Goal: Task Accomplishment & Management: Manage account settings

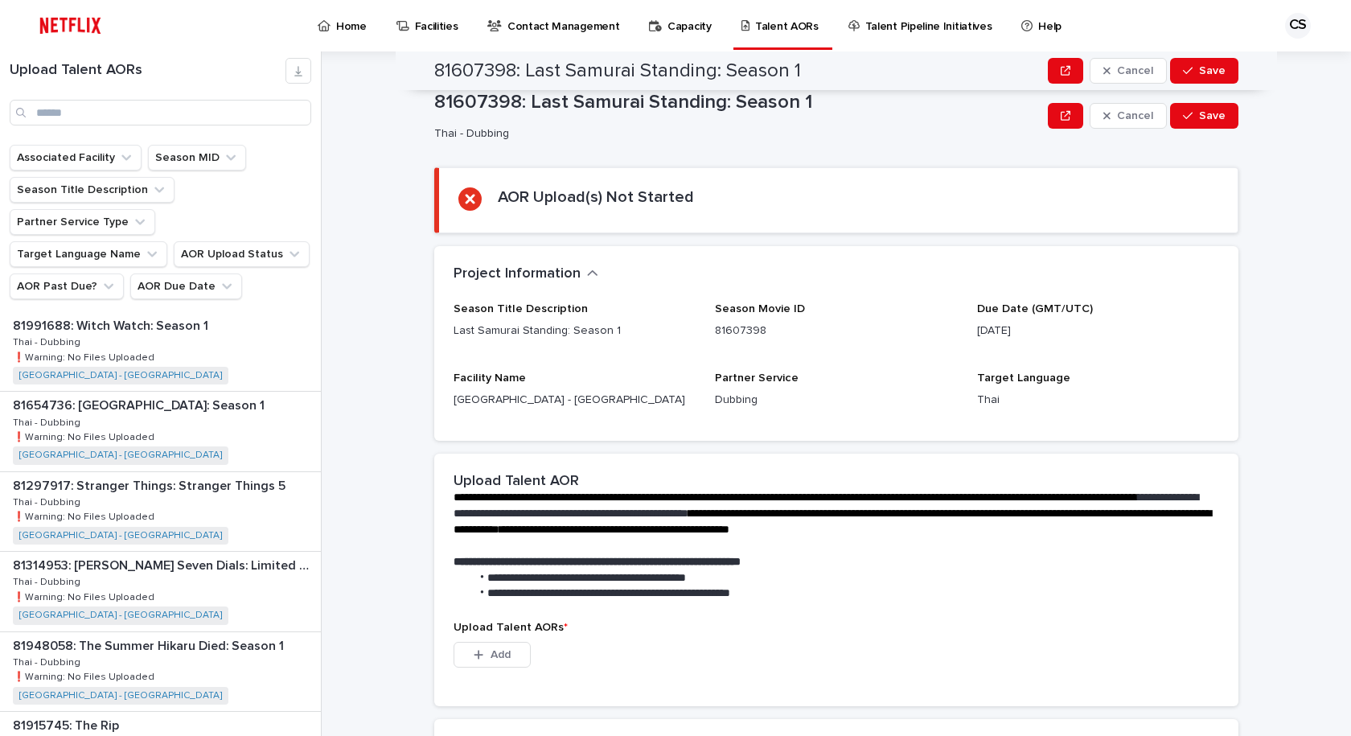
scroll to position [228, 0]
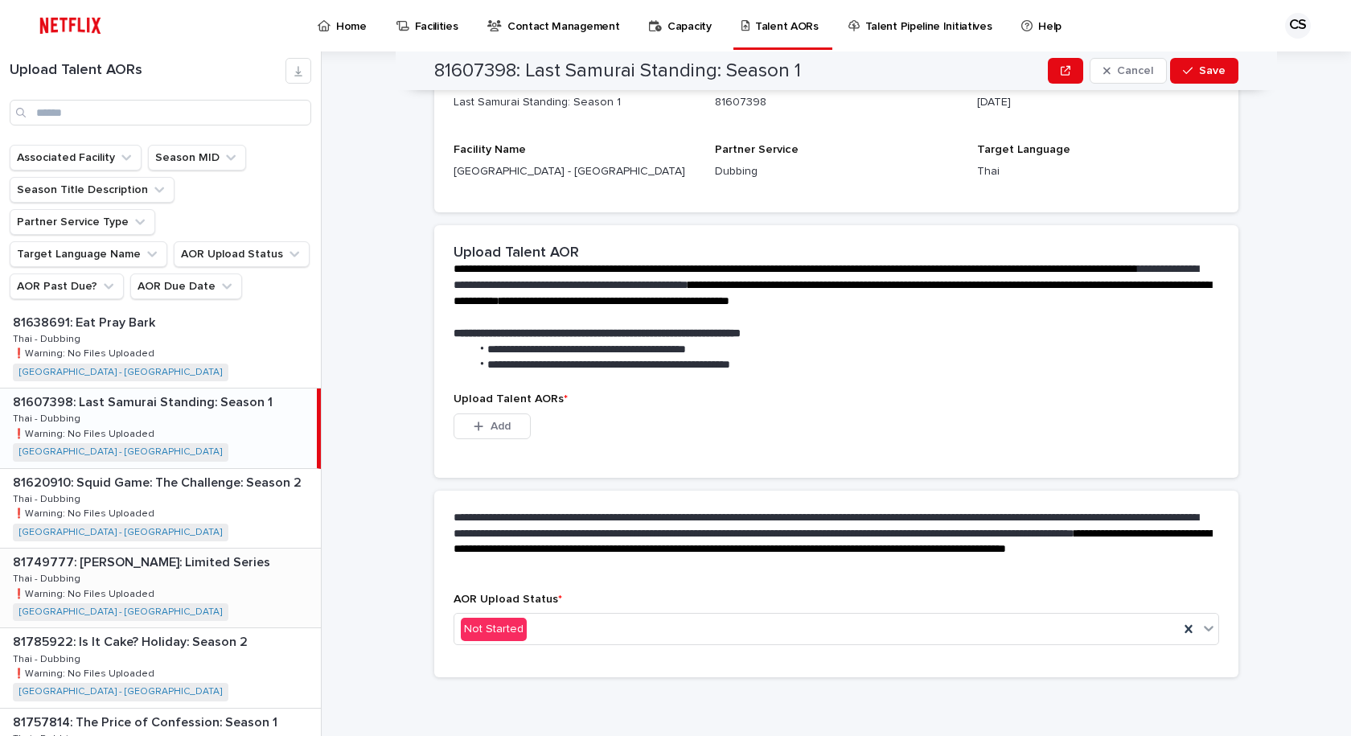
click at [264, 550] on div "81749777: [PERSON_NAME]: Limited Series 81749777: [PERSON_NAME]: Limited Series…" at bounding box center [160, 587] width 321 height 79
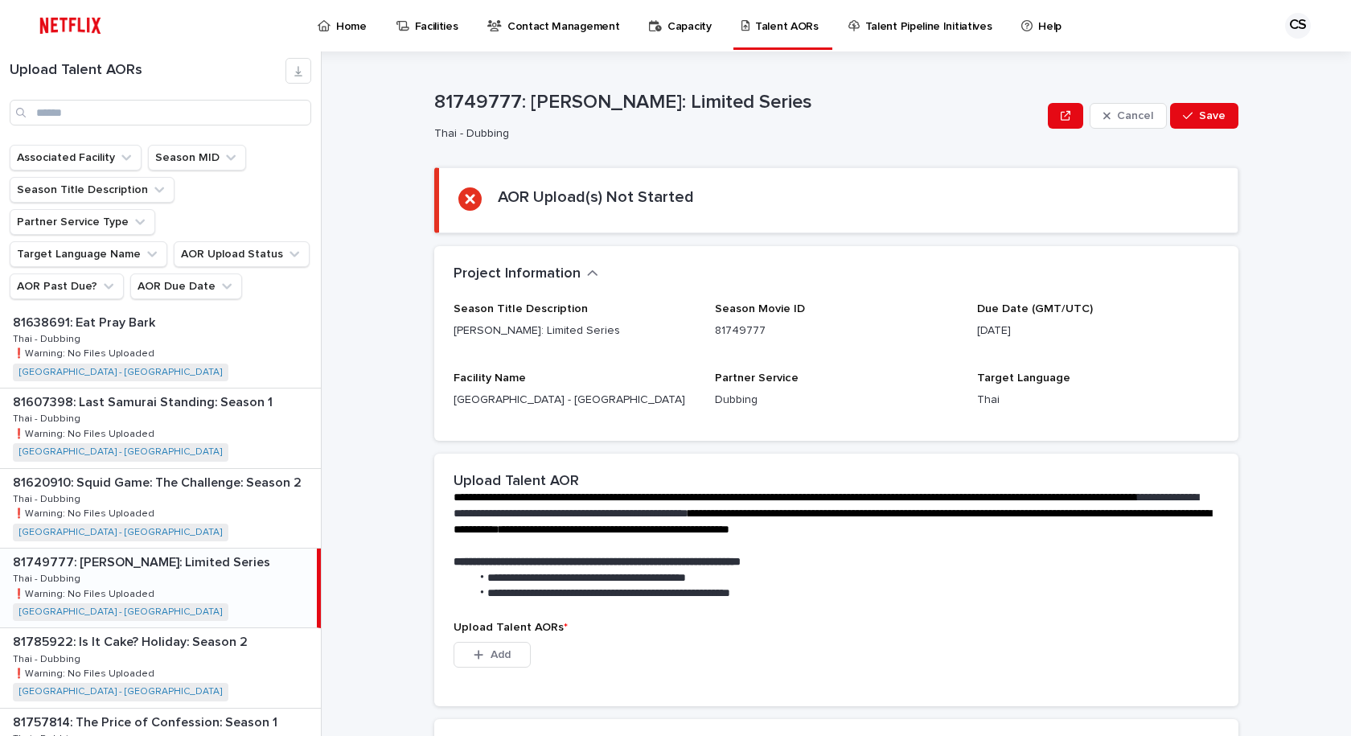
click at [1204, 395] on p "Thai" at bounding box center [1098, 400] width 242 height 17
click at [1164, 490] on p "**********" at bounding box center [832, 514] width 759 height 48
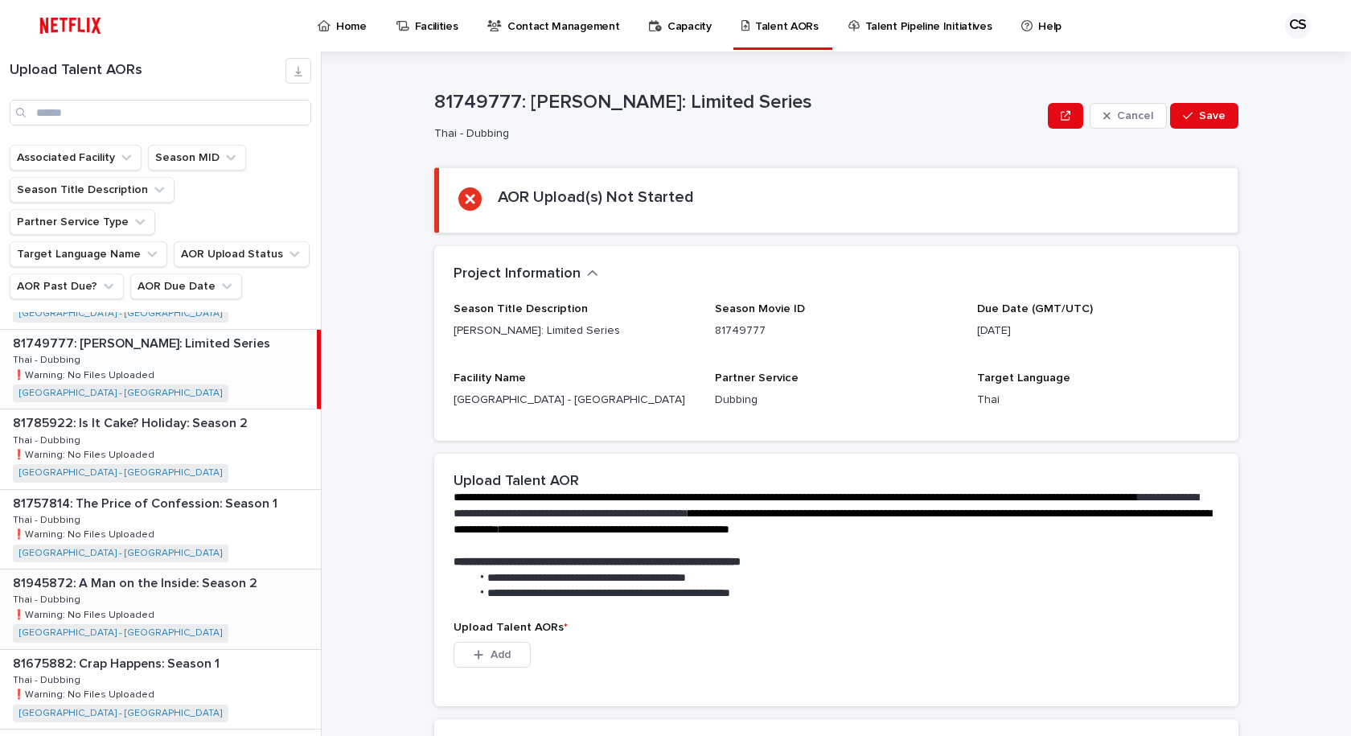
scroll to position [804, 0]
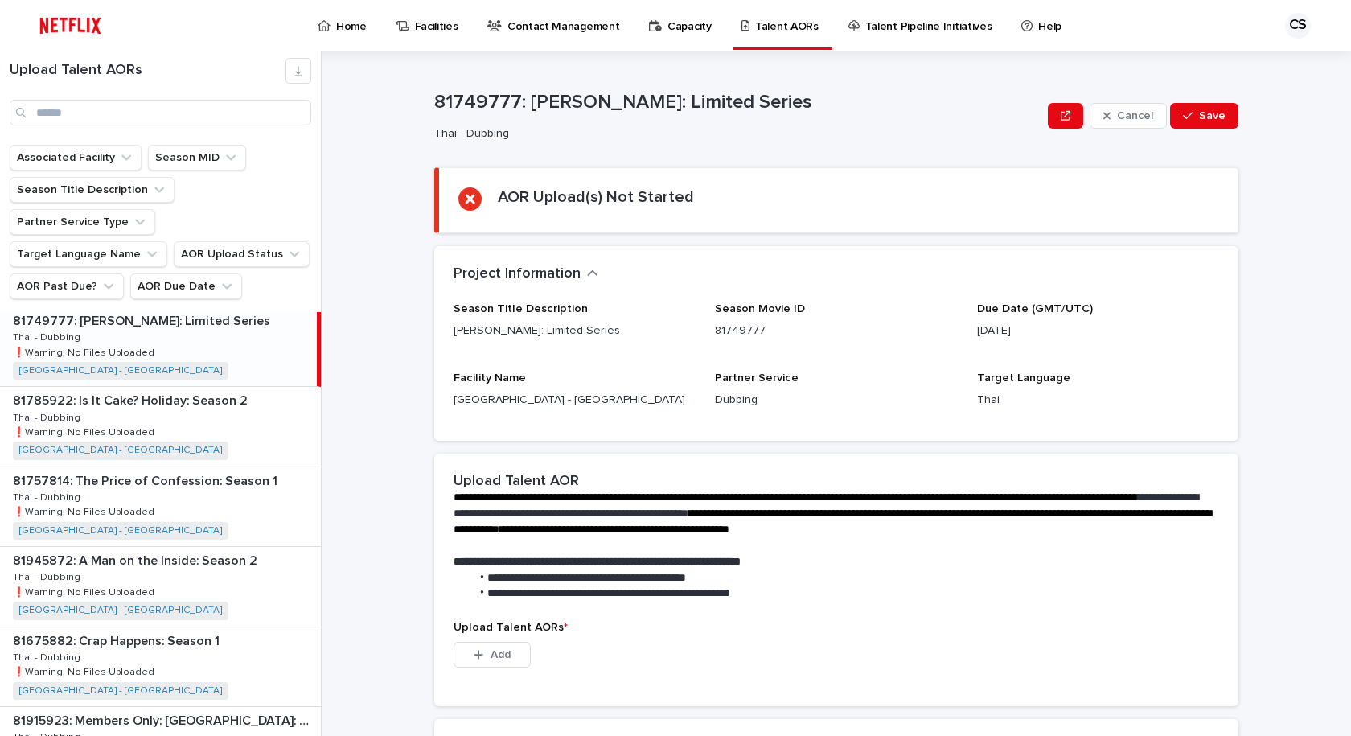
click at [1053, 355] on div "Season Title Description [PERSON_NAME]: Limited Series Season Movie ID 81749777…" at bounding box center [835, 361] width 765 height 119
click at [143, 96] on div "Upload Talent AORs" at bounding box center [160, 92] width 321 height 68
click at [144, 105] on input "Search" at bounding box center [161, 113] width 302 height 26
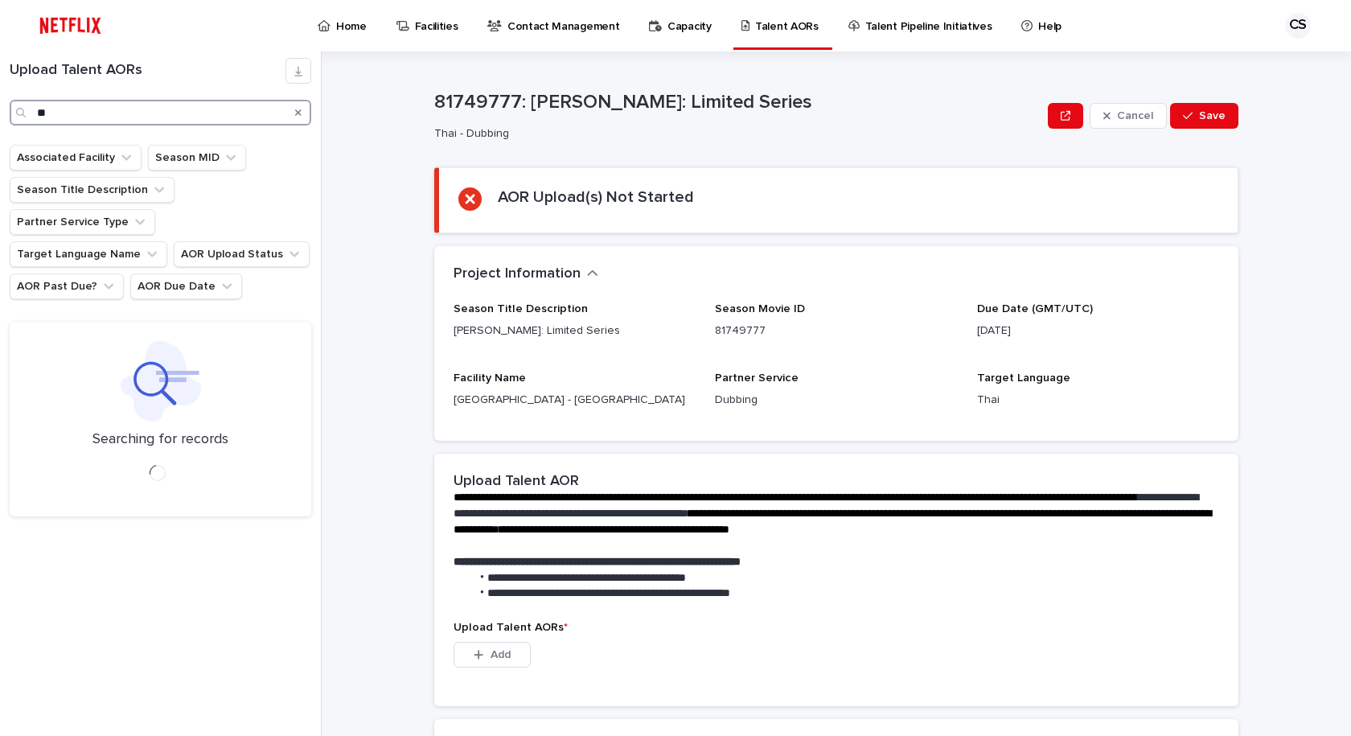
type input "*"
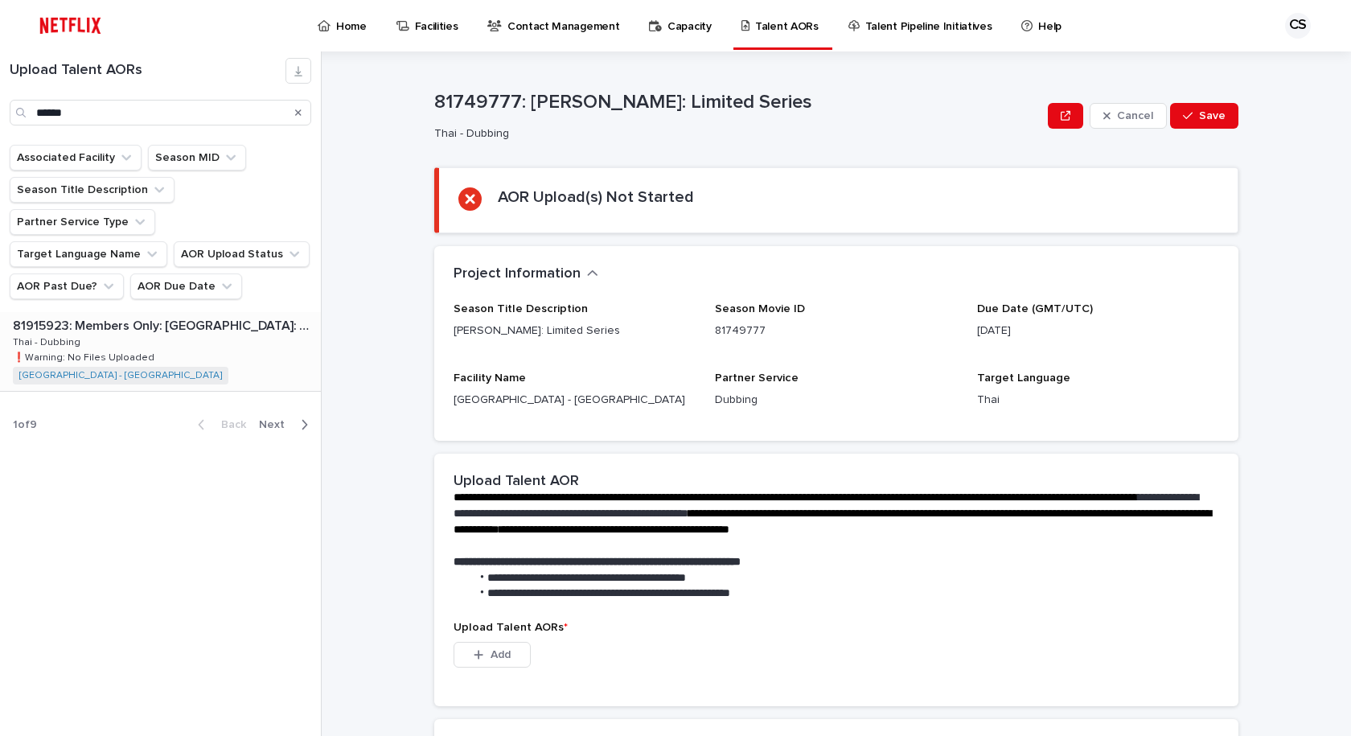
click at [215, 354] on div "81915923: Members Only: [GEOGRAPHIC_DATA]: Season 1 81915923: Members Only: [GE…" at bounding box center [160, 351] width 321 height 79
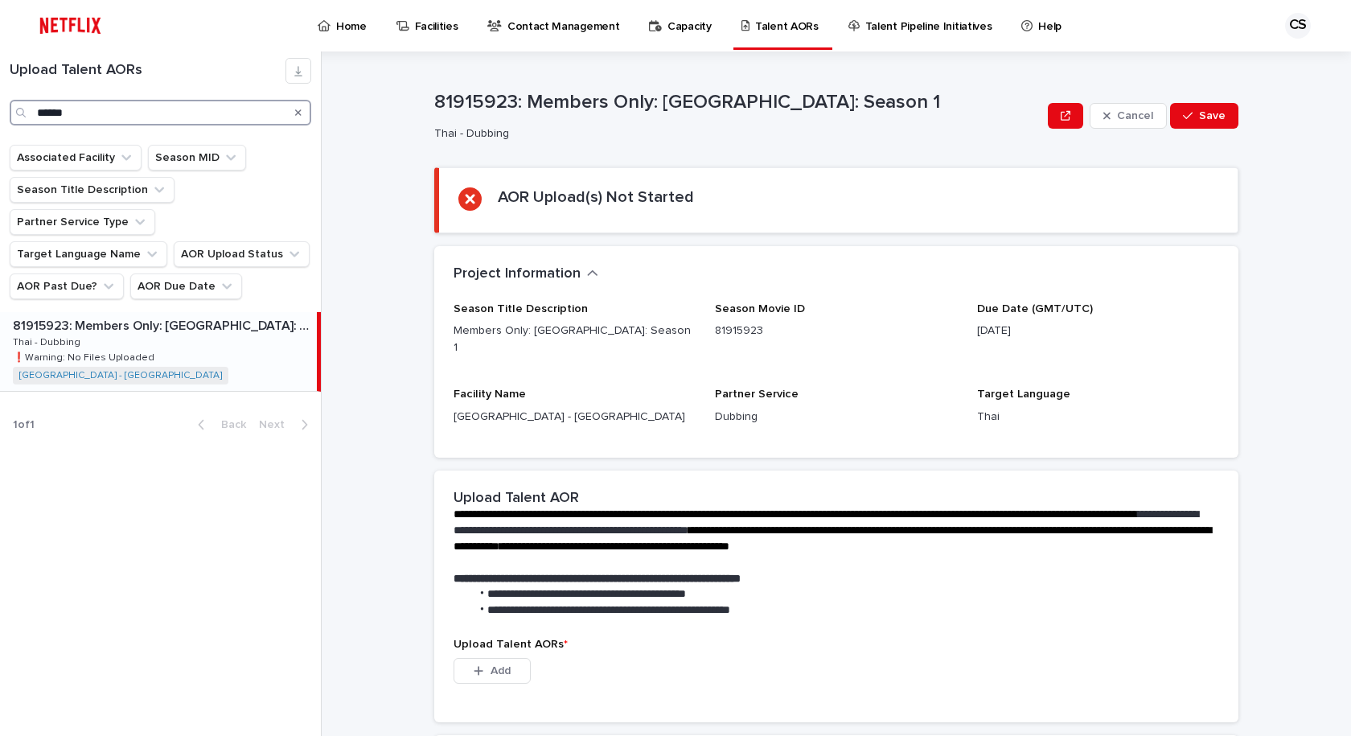
drag, startPoint x: 107, startPoint y: 115, endPoint x: 0, endPoint y: 18, distance: 144.0
click at [0, 76] on div "Upload Talent AORs ******" at bounding box center [160, 92] width 321 height 68
type input "*"
type input "******"
click at [258, 328] on div "81654736: [GEOGRAPHIC_DATA]: Season 1 81654736: [GEOGRAPHIC_DATA] Empire: Seaso…" at bounding box center [160, 351] width 321 height 79
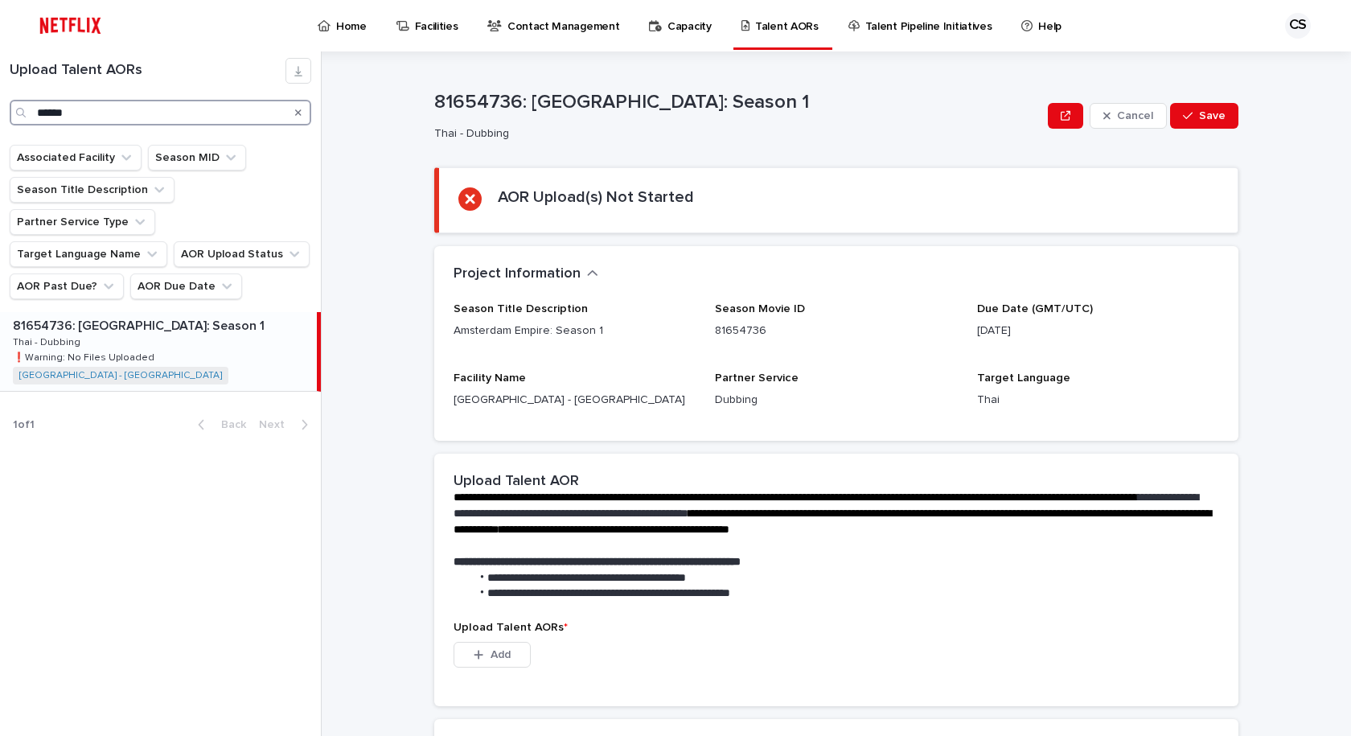
drag, startPoint x: 200, startPoint y: 108, endPoint x: 0, endPoint y: 0, distance: 227.3
click at [0, 10] on div "Home Facilities Contact Management Capacity Talent AORs Talent Pipeline Initiat…" at bounding box center [675, 368] width 1351 height 736
click at [1013, 359] on div "Season Title Description [PERSON_NAME]: Limited Series Season Movie ID 81749777…" at bounding box center [835, 361] width 765 height 119
drag, startPoint x: 980, startPoint y: 462, endPoint x: 736, endPoint y: 553, distance: 260.8
click at [979, 462] on div "**********" at bounding box center [836, 537] width 804 height 168
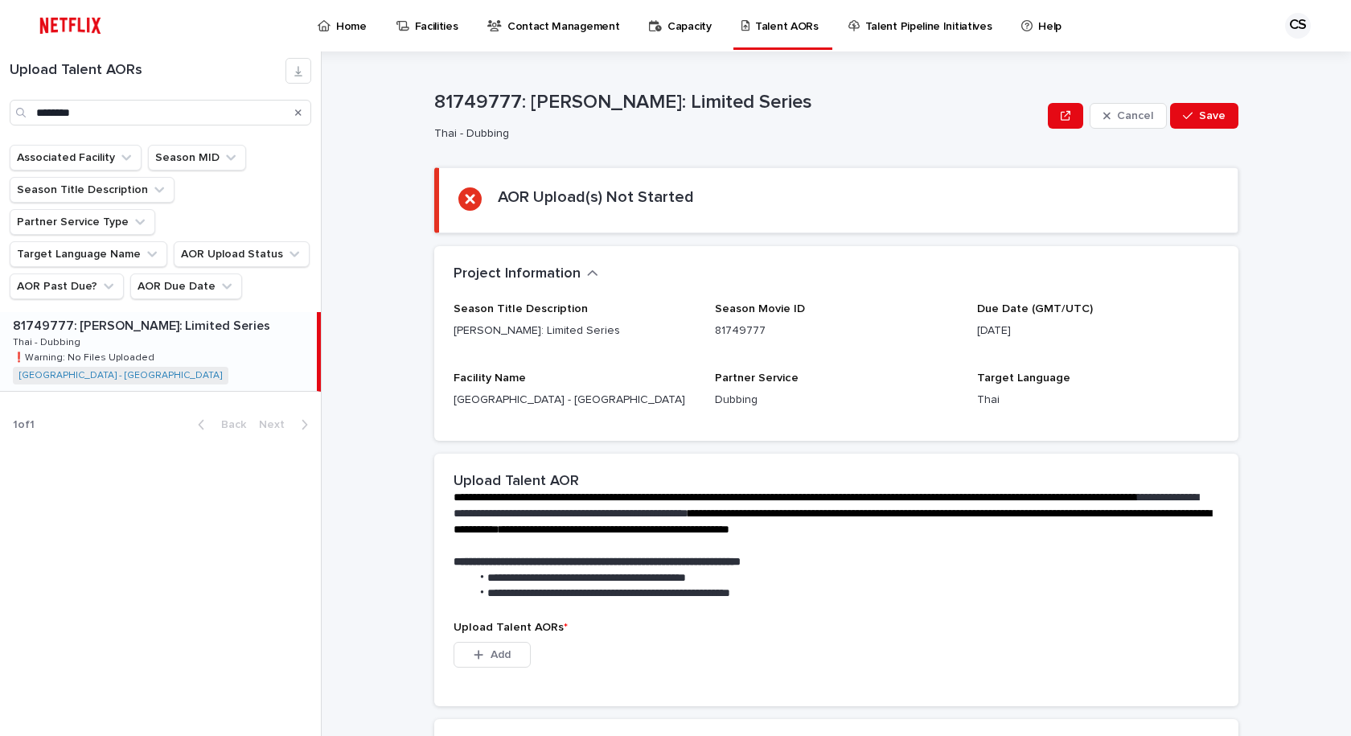
click at [565, 207] on div "AOR Upload(s) Not Started" at bounding box center [596, 200] width 196 height 26
drag, startPoint x: 520, startPoint y: 103, endPoint x: 768, endPoint y: 144, distance: 251.0
click at [802, 101] on p "81749777: [PERSON_NAME]: Limited Series" at bounding box center [737, 102] width 607 height 23
copy p "[PERSON_NAME]: Limited Series"
drag, startPoint x: 791, startPoint y: 642, endPoint x: 615, endPoint y: 728, distance: 196.0
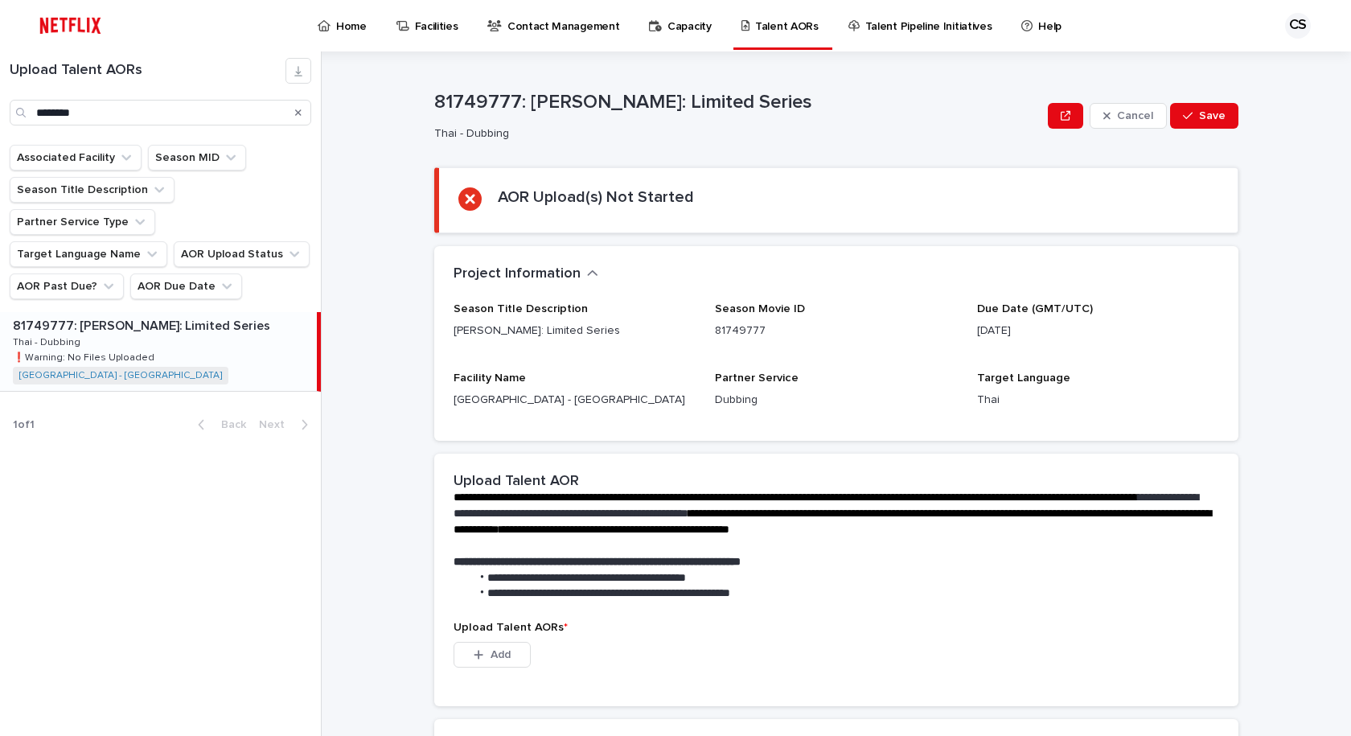
click at [789, 643] on div "This file cannot be opened Download File Add" at bounding box center [835, 658] width 765 height 32
click at [173, 273] on button "AOR Due Date" at bounding box center [186, 286] width 112 height 26
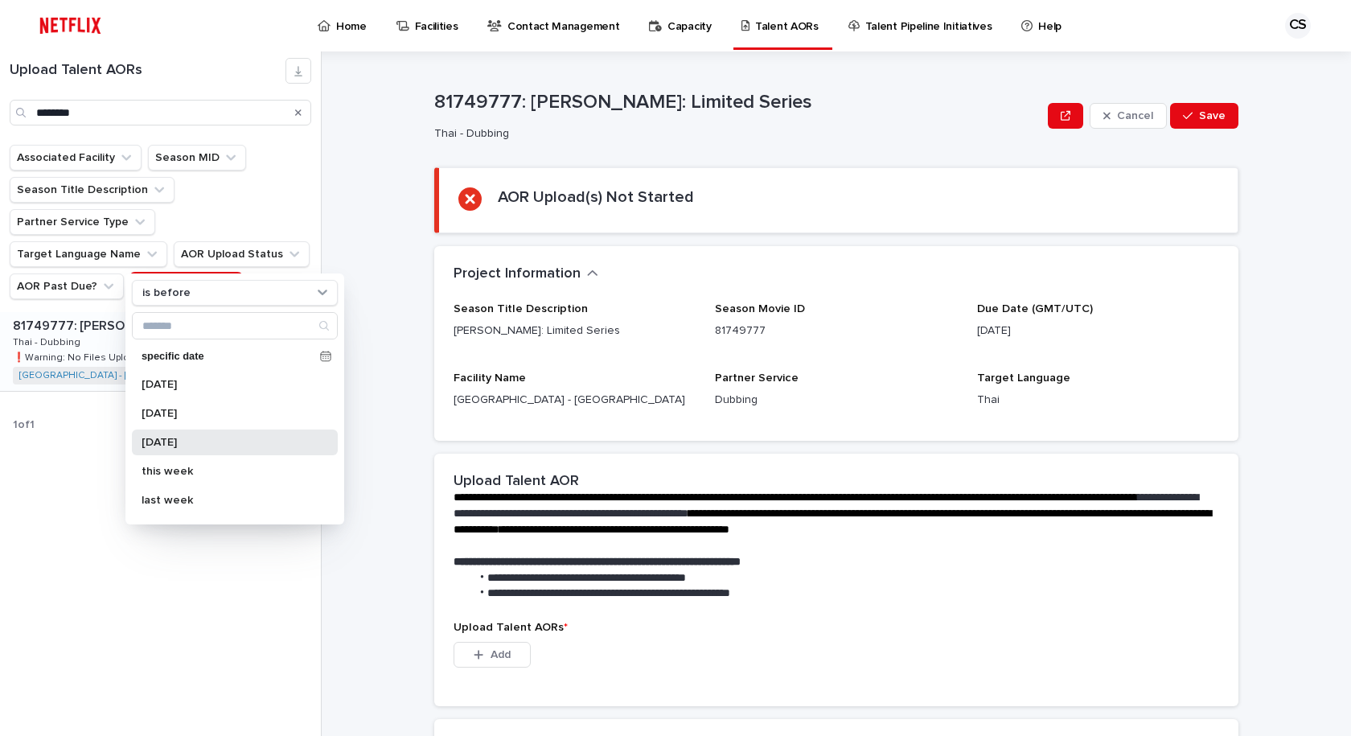
click at [198, 438] on p "[DATE]" at bounding box center [227, 442] width 170 height 11
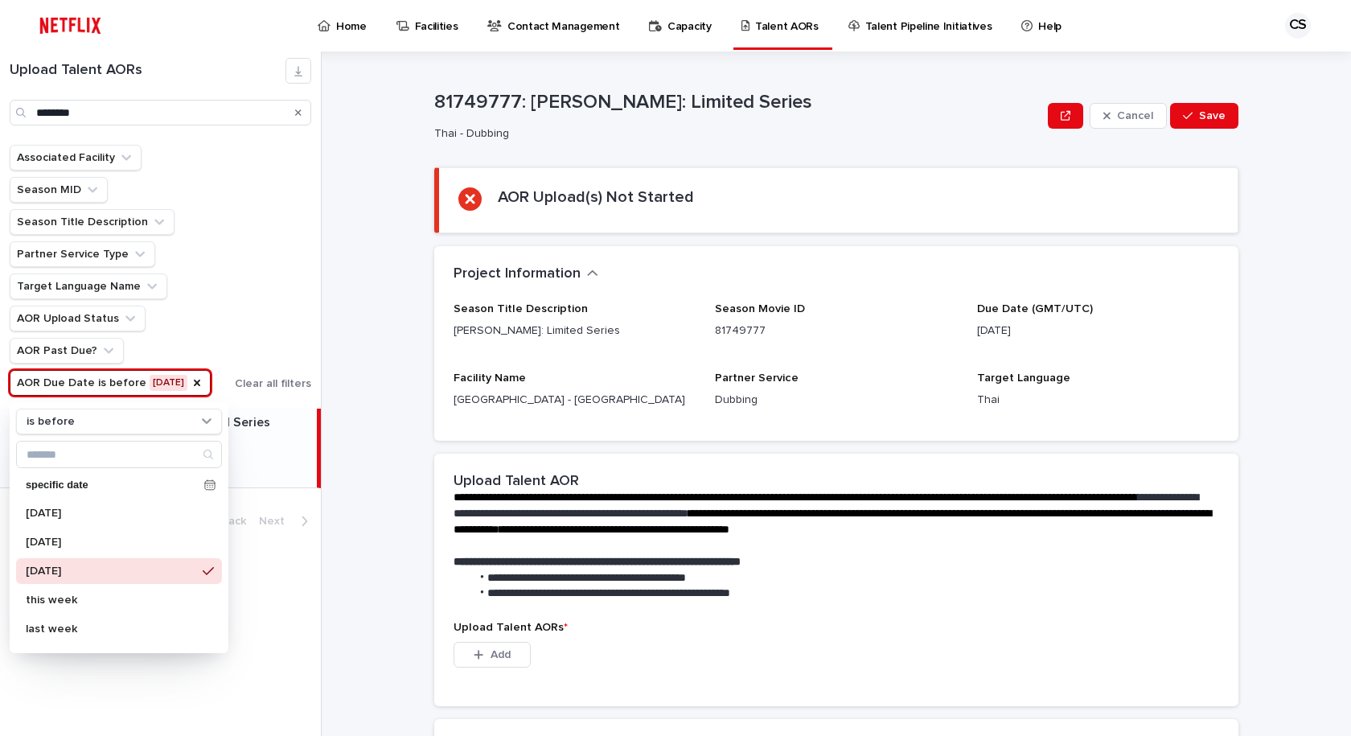
click at [248, 274] on div "Associated Facility Season MID Season Title Description Partner Service Type Ta…" at bounding box center [161, 270] width 302 height 251
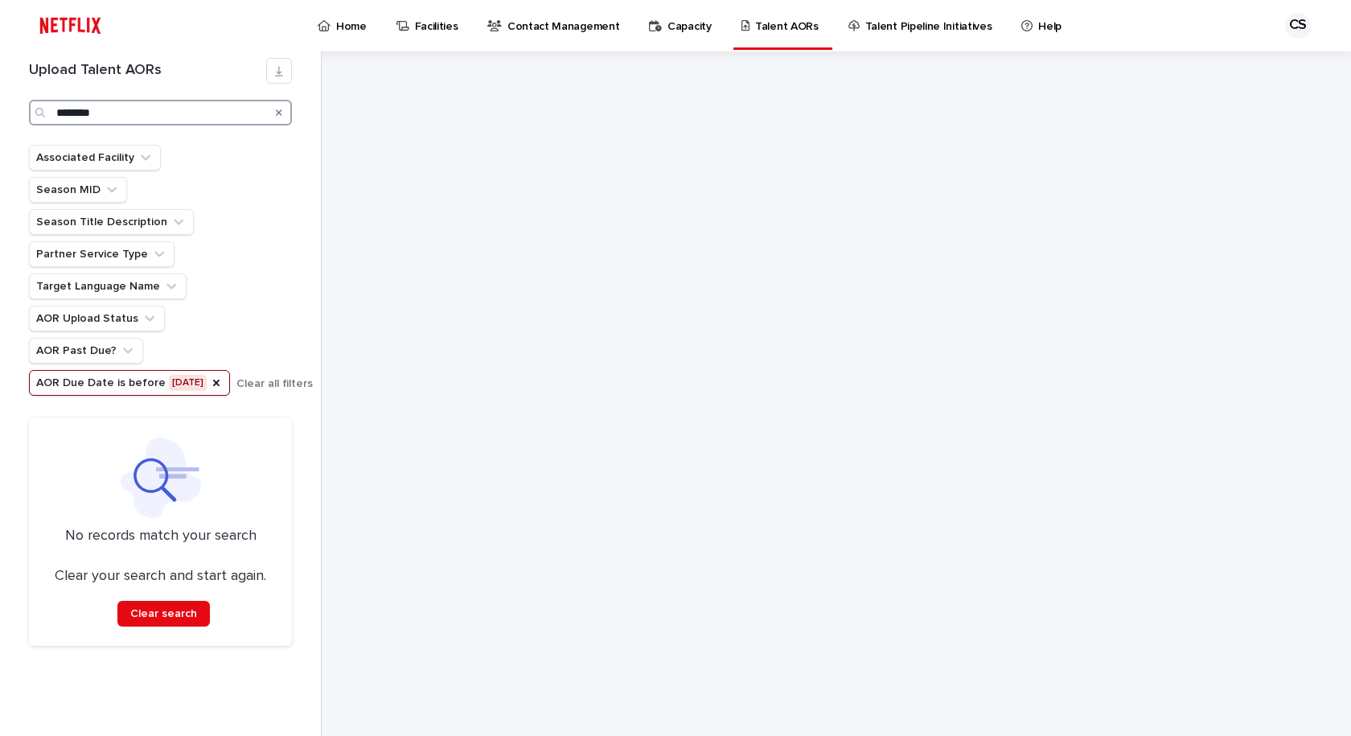
drag, startPoint x: 89, startPoint y: 100, endPoint x: 0, endPoint y: 68, distance: 94.9
click at [0, 71] on div "Upload Talent AORs ******** Associated Facility Season MID Season Title Descrip…" at bounding box center [161, 393] width 322 height 684
type input "*"
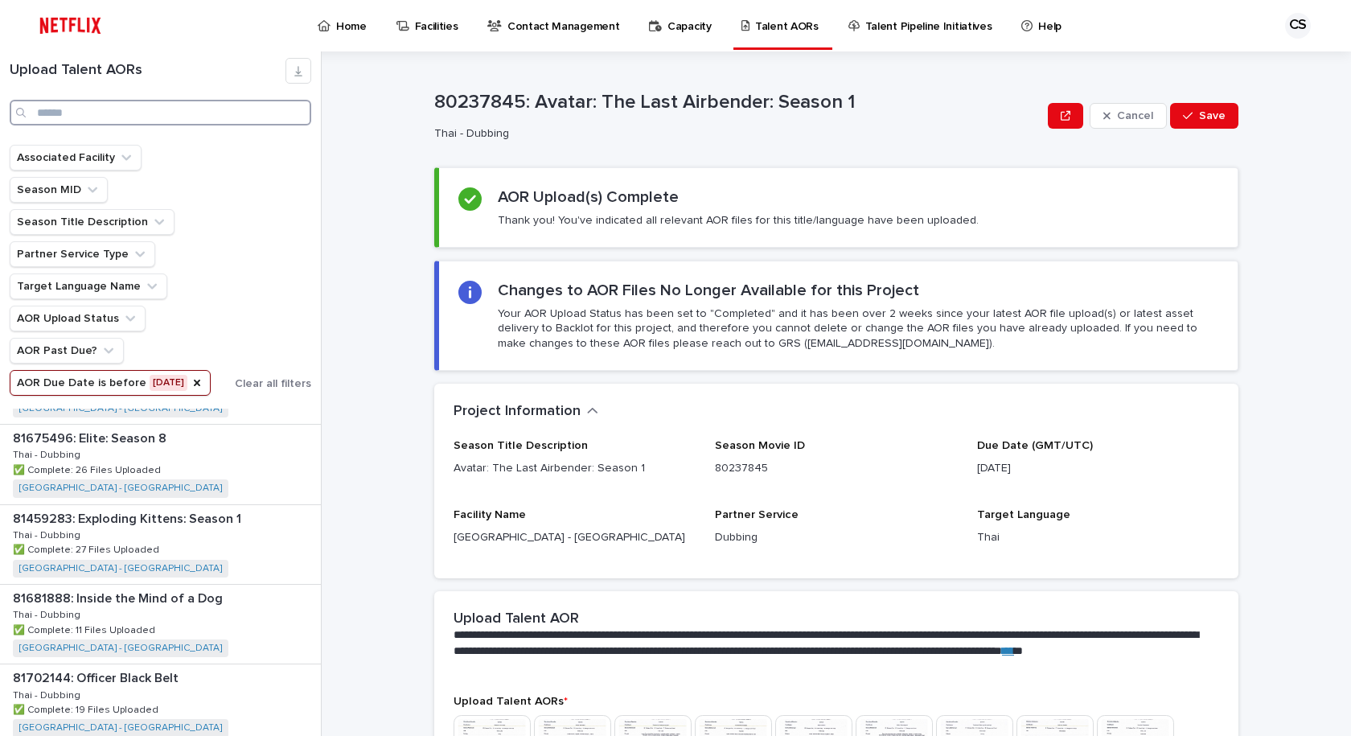
scroll to position [2123, 0]
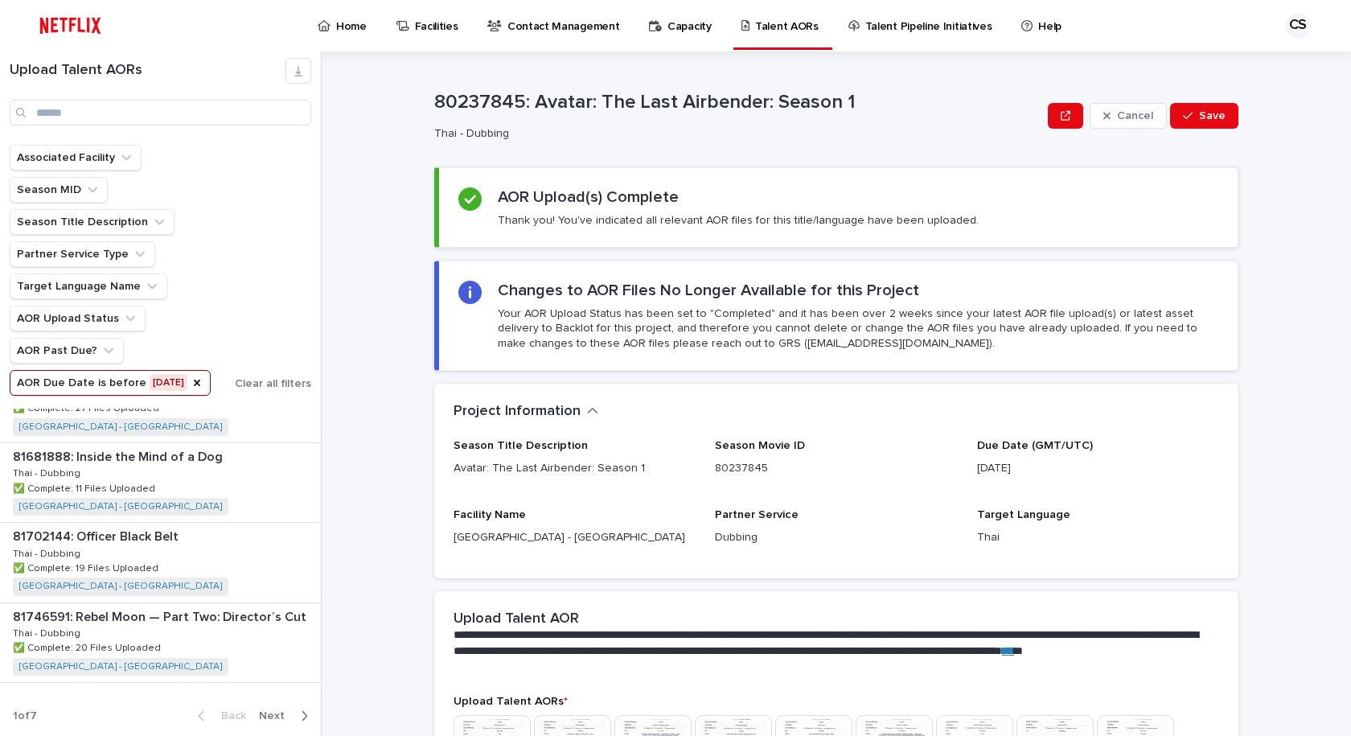
click at [260, 730] on div "Back Next" at bounding box center [253, 715] width 136 height 40
click at [269, 720] on span "Next" at bounding box center [276, 715] width 35 height 11
click at [274, 708] on button "Next" at bounding box center [286, 715] width 68 height 14
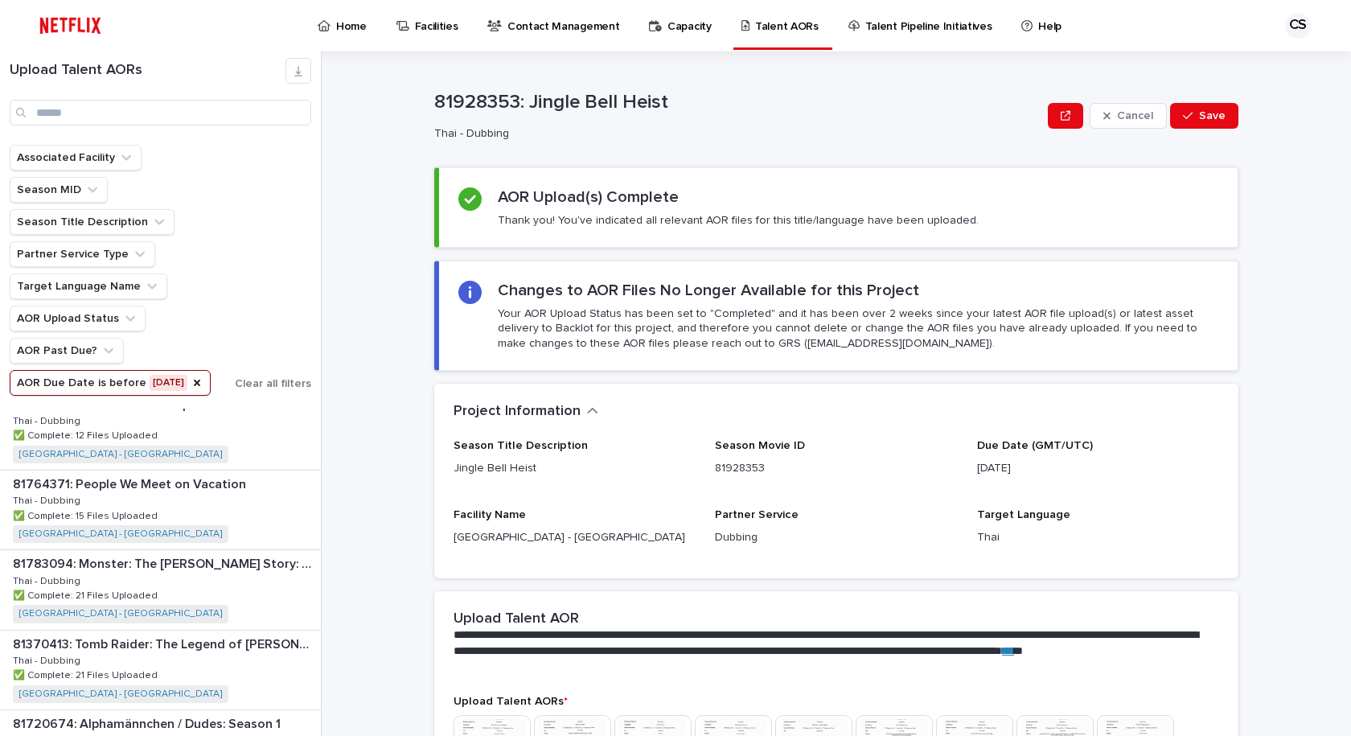
scroll to position [597, 0]
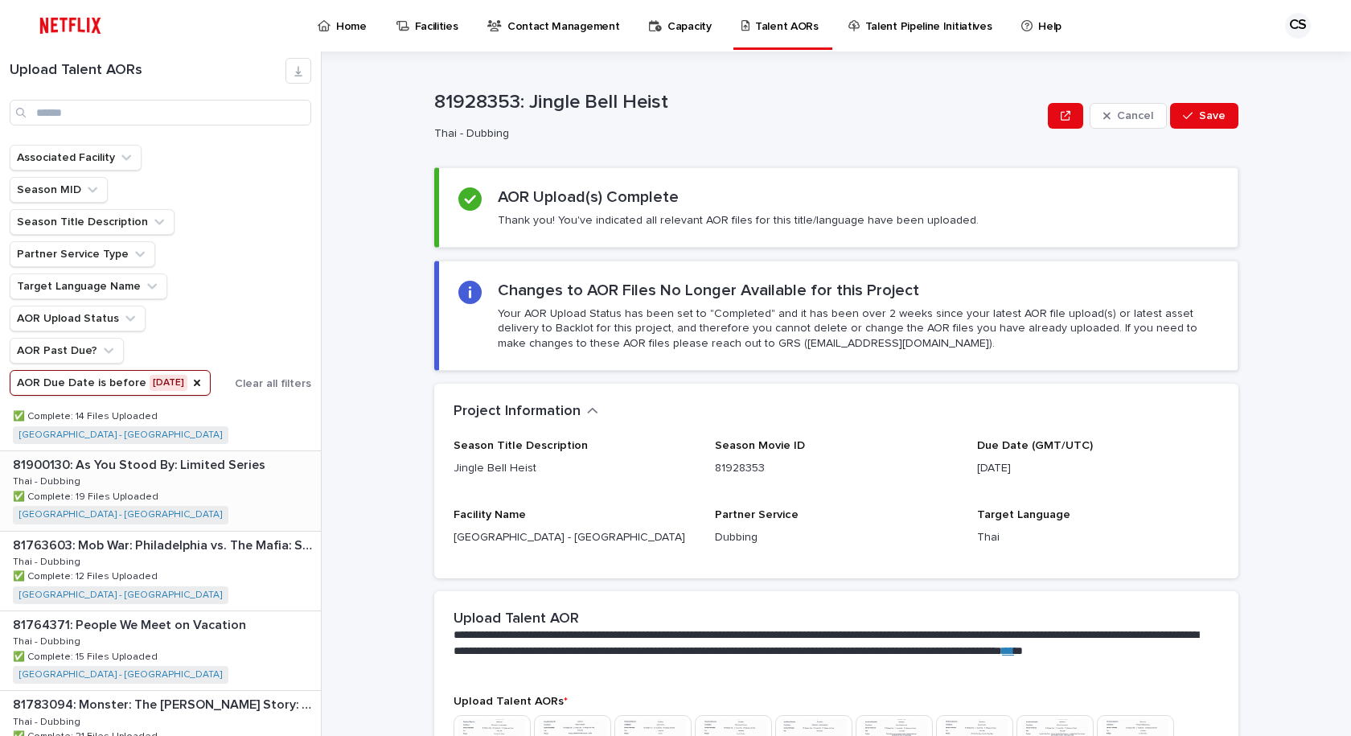
click at [258, 379] on span "Clear all filters" at bounding box center [273, 383] width 76 height 11
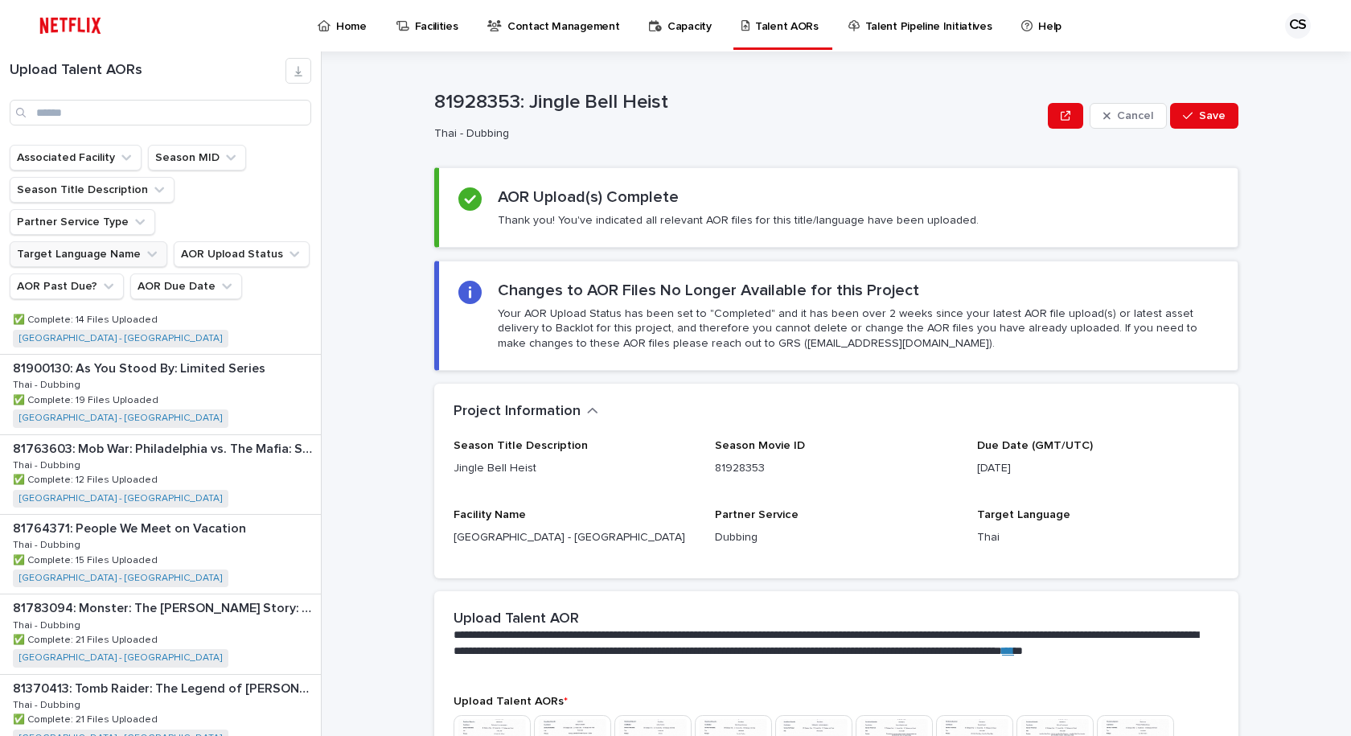
click at [72, 241] on button "Target Language Name" at bounding box center [89, 254] width 158 height 26
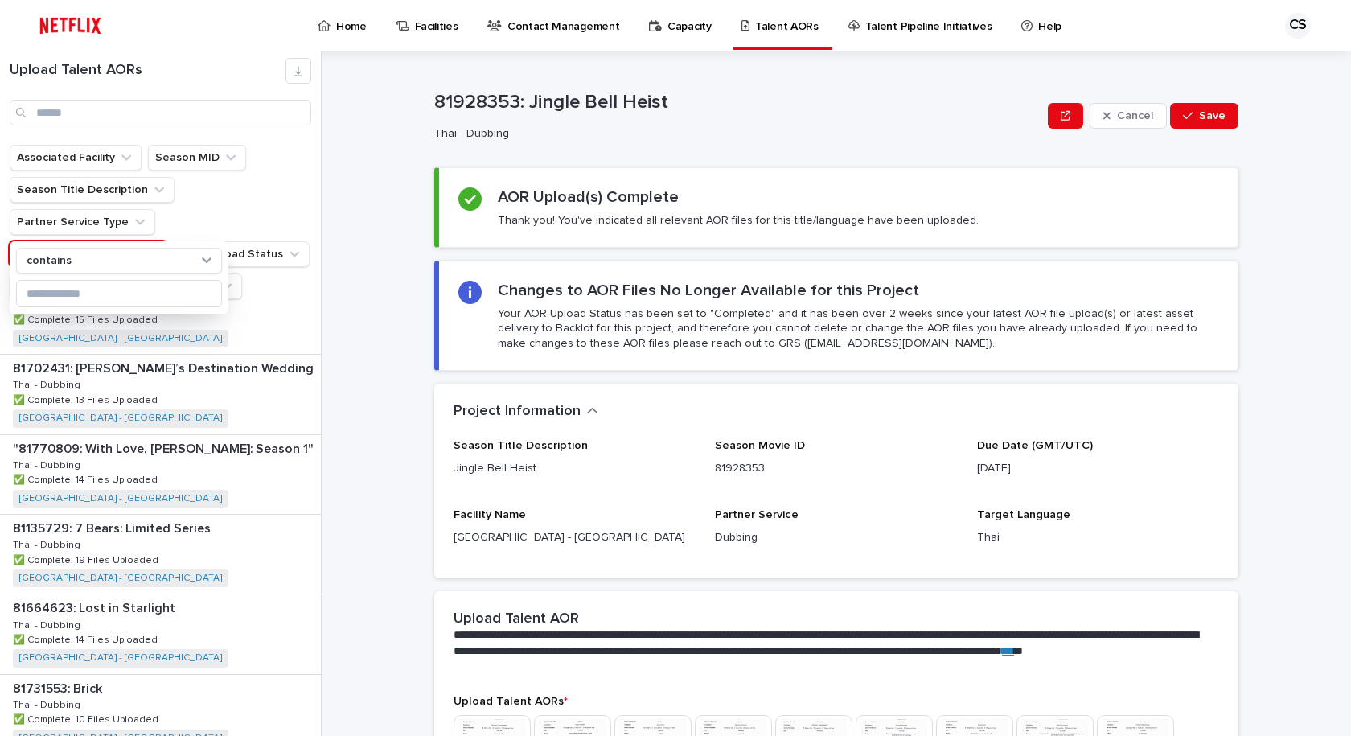
click at [308, 252] on ul "Associated Facility Season MID Season Title Description Partner Service Type Ta…" at bounding box center [160, 222] width 308 height 161
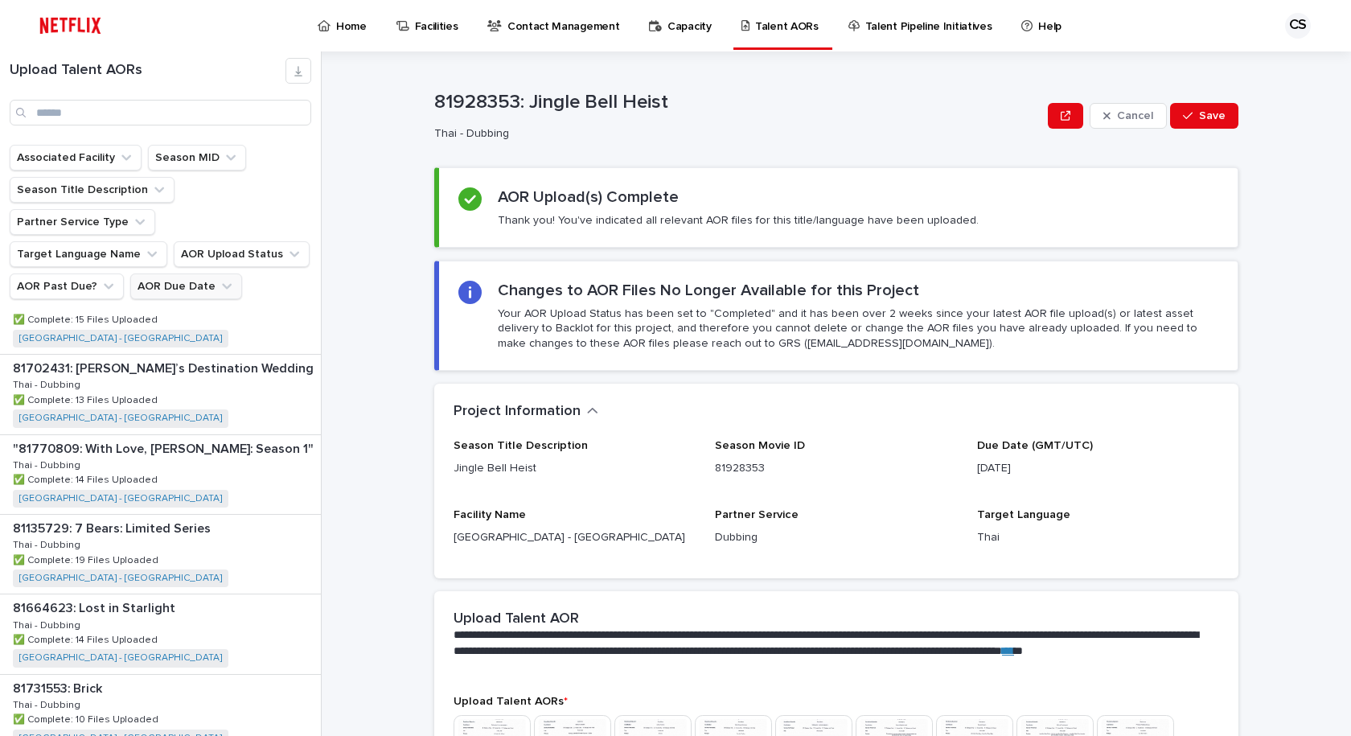
click at [203, 273] on button "AOR Due Date" at bounding box center [186, 286] width 112 height 26
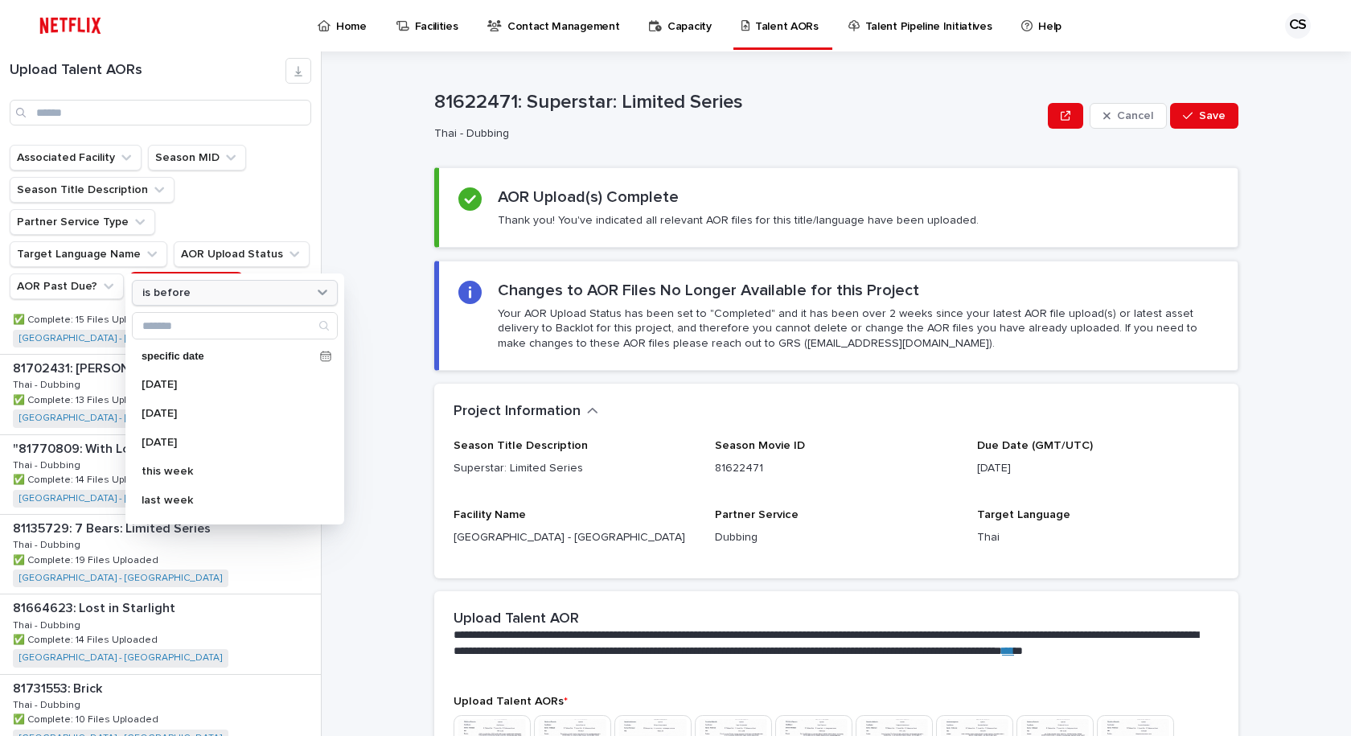
click at [229, 294] on div "is before" at bounding box center [225, 293] width 178 height 17
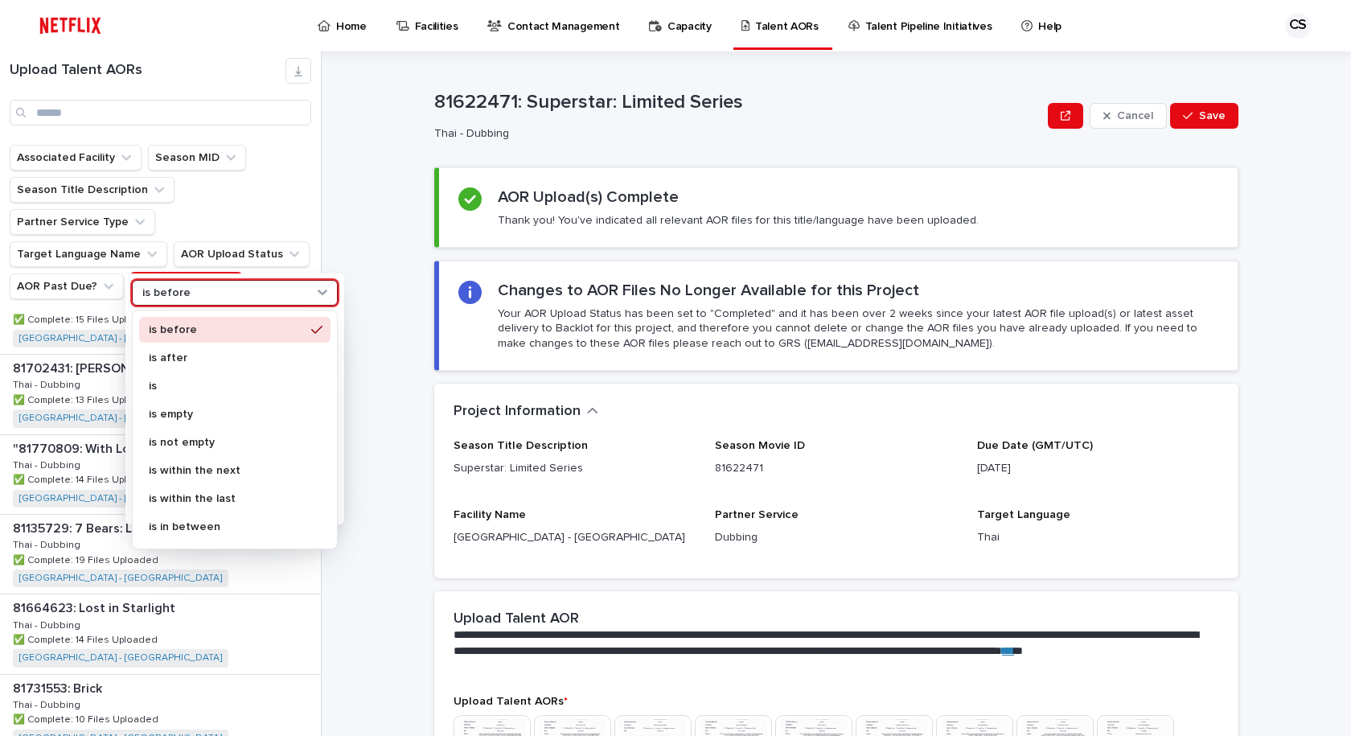
click at [274, 390] on p "is" at bounding box center [227, 385] width 156 height 11
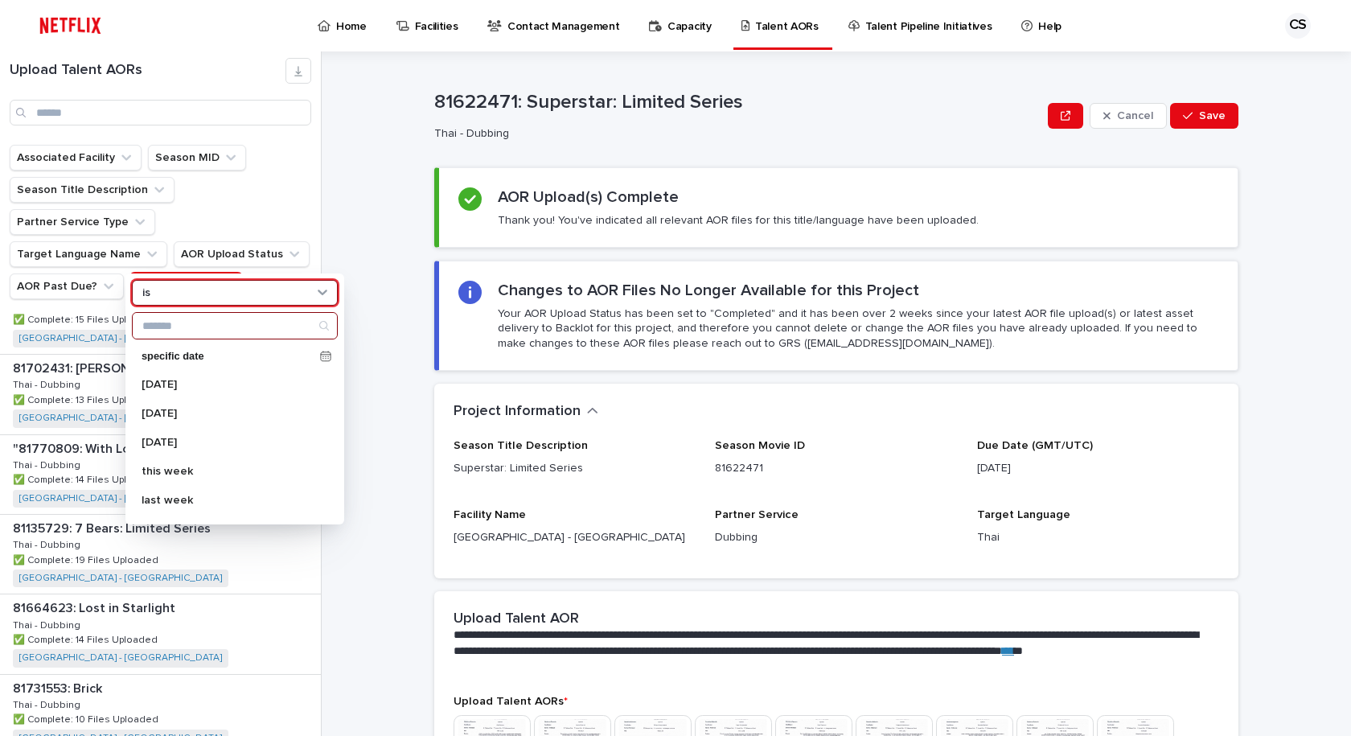
click at [246, 330] on input "Search" at bounding box center [235, 326] width 204 height 26
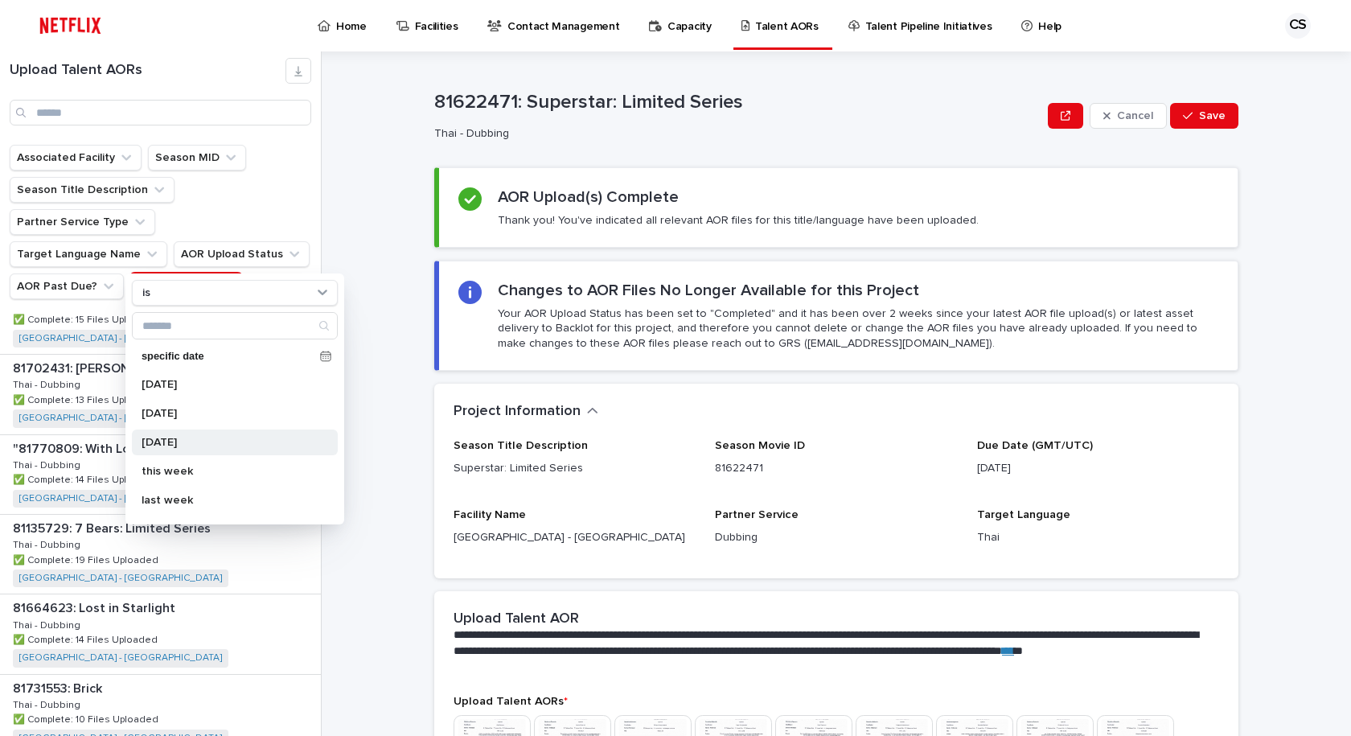
click at [265, 437] on p "[DATE]" at bounding box center [227, 442] width 170 height 11
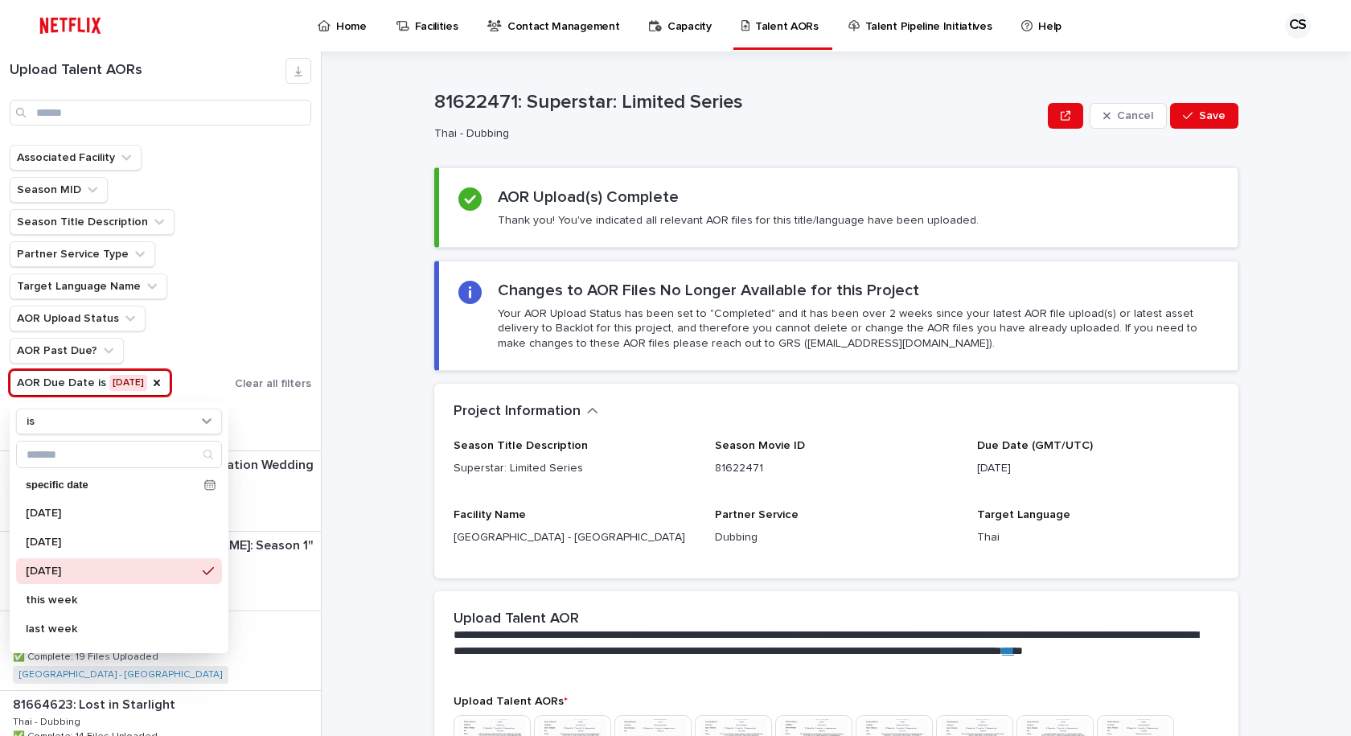
click at [241, 294] on div "Associated Facility Season MID Season Title Description Partner Service Type Ta…" at bounding box center [161, 270] width 302 height 251
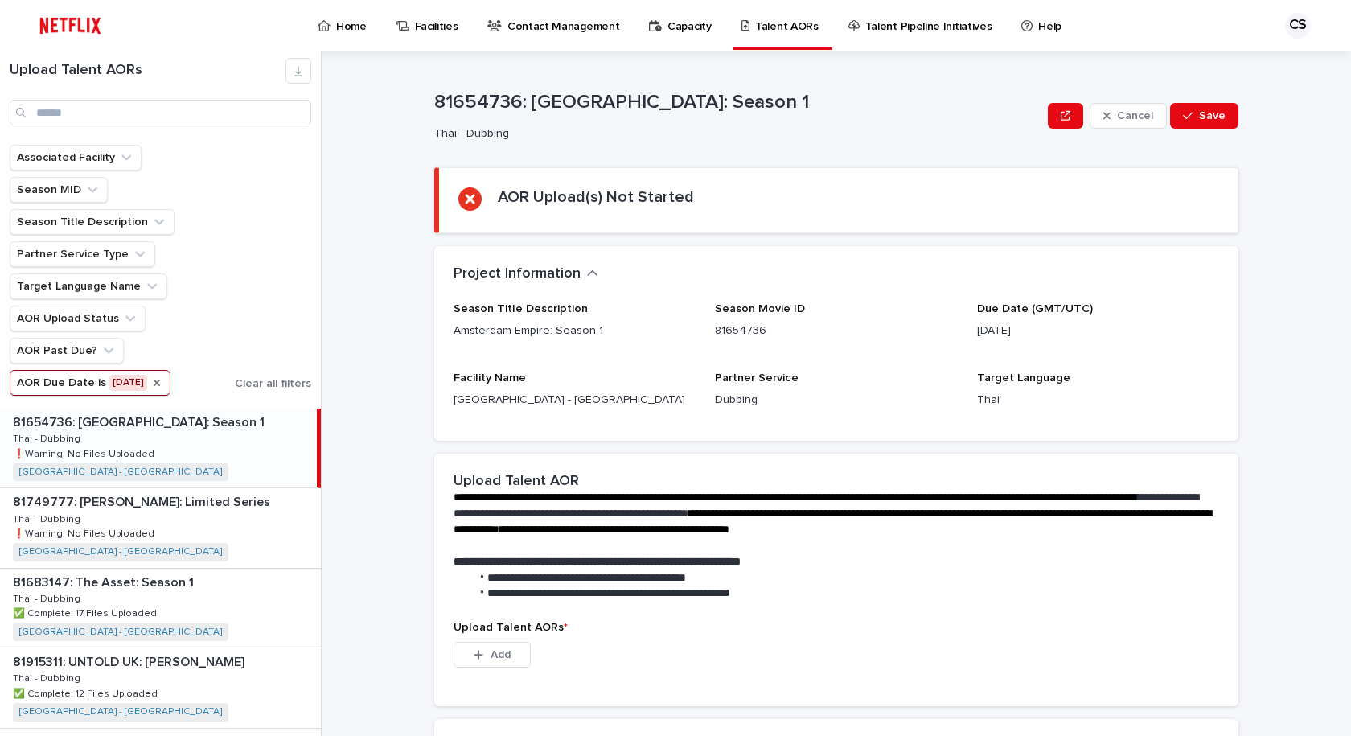
click at [160, 382] on icon "AOR Due Date" at bounding box center [157, 382] width 6 height 6
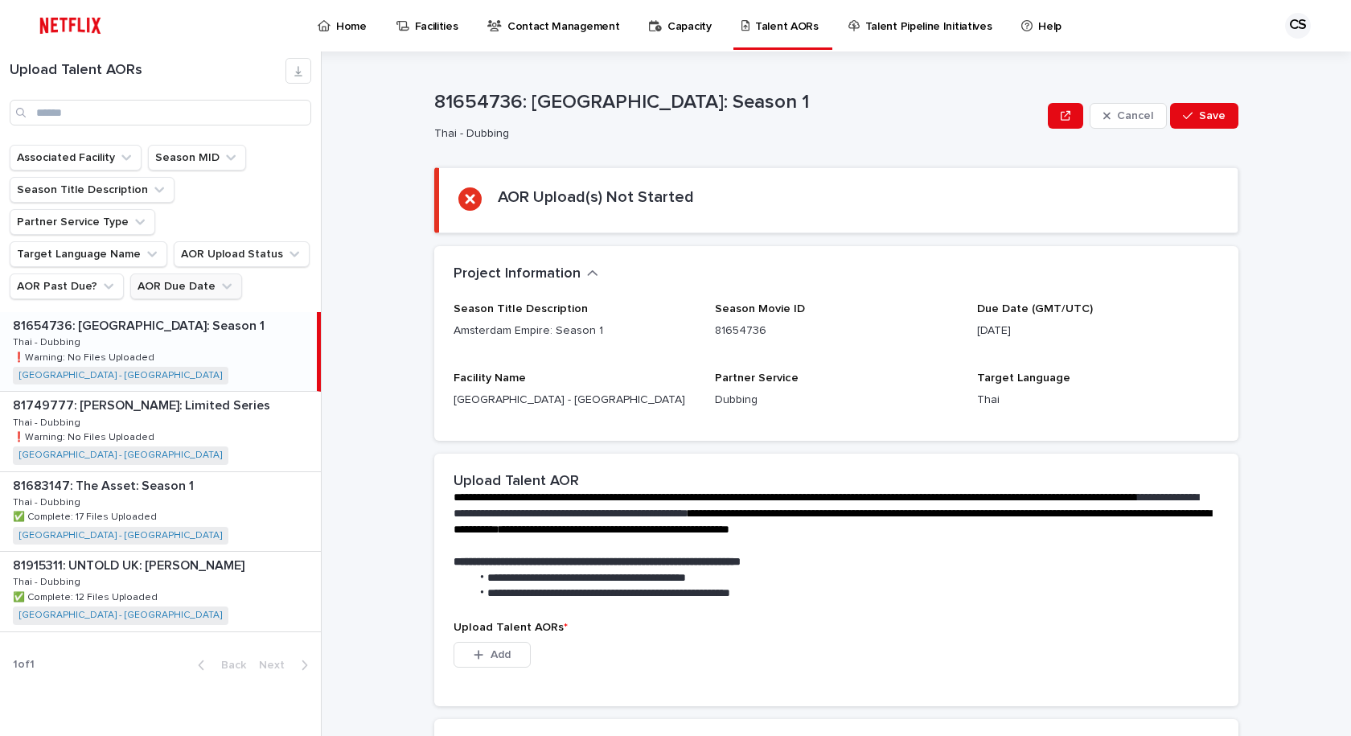
click at [195, 348] on div "81654736: [GEOGRAPHIC_DATA]: Season 1 81654736: [GEOGRAPHIC_DATA] Empire: Seaso…" at bounding box center [158, 351] width 317 height 79
click at [202, 273] on button "AOR Due Date" at bounding box center [186, 286] width 112 height 26
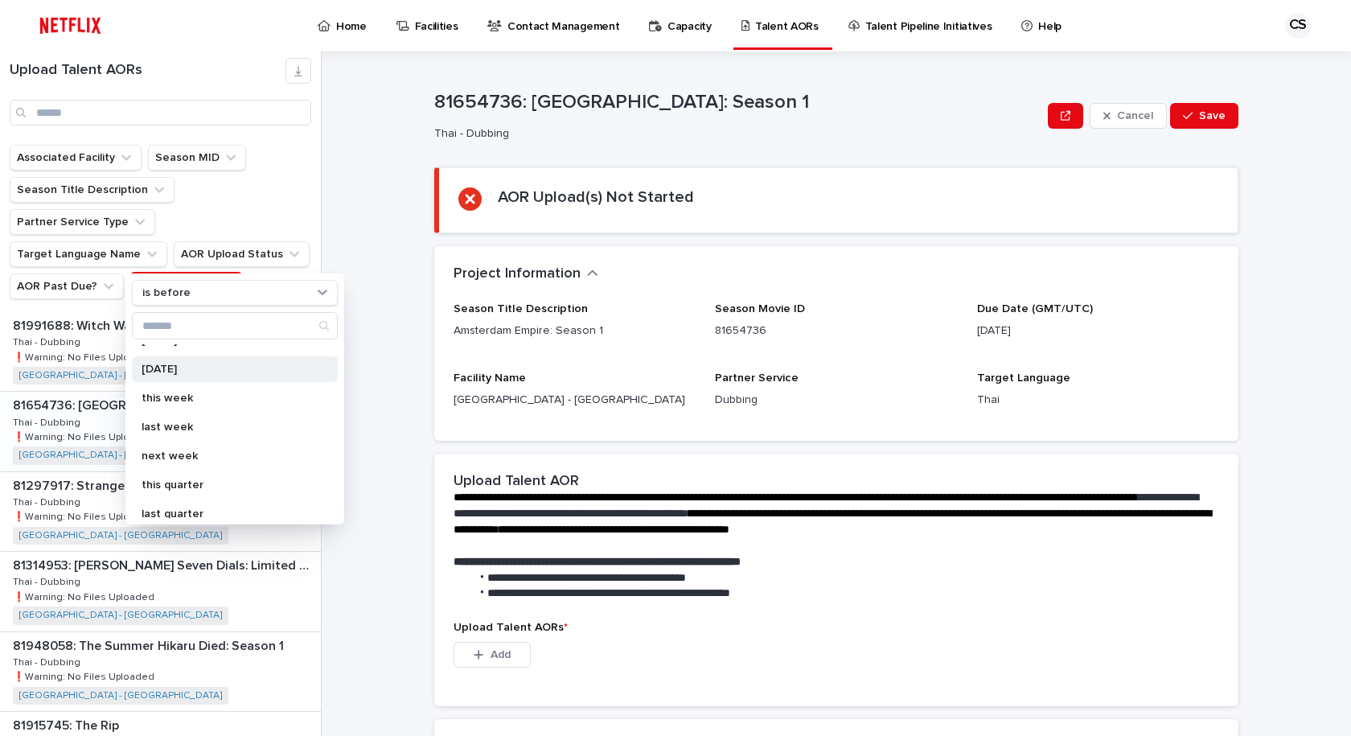
scroll to position [161, 0]
click at [207, 486] on p "this month" at bounding box center [227, 483] width 170 height 11
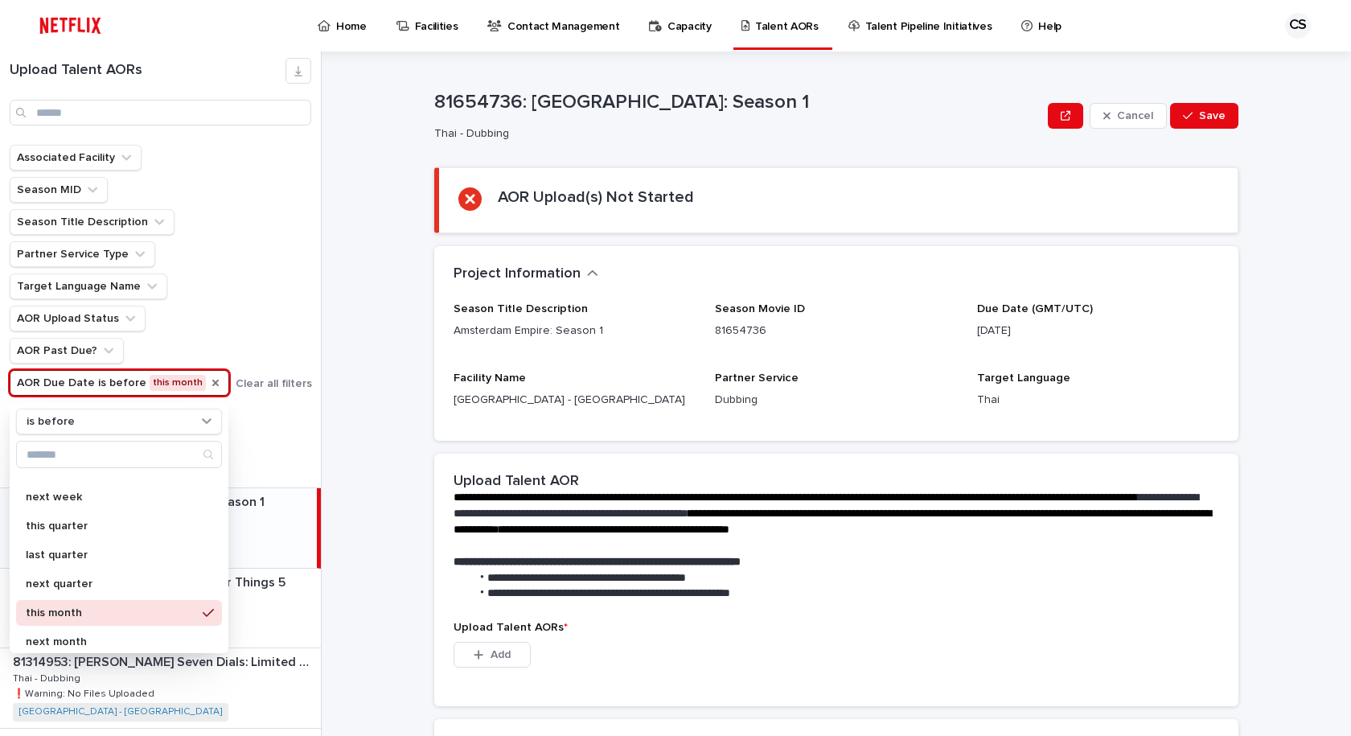
click at [427, 644] on div "**********" at bounding box center [846, 393] width 1010 height 684
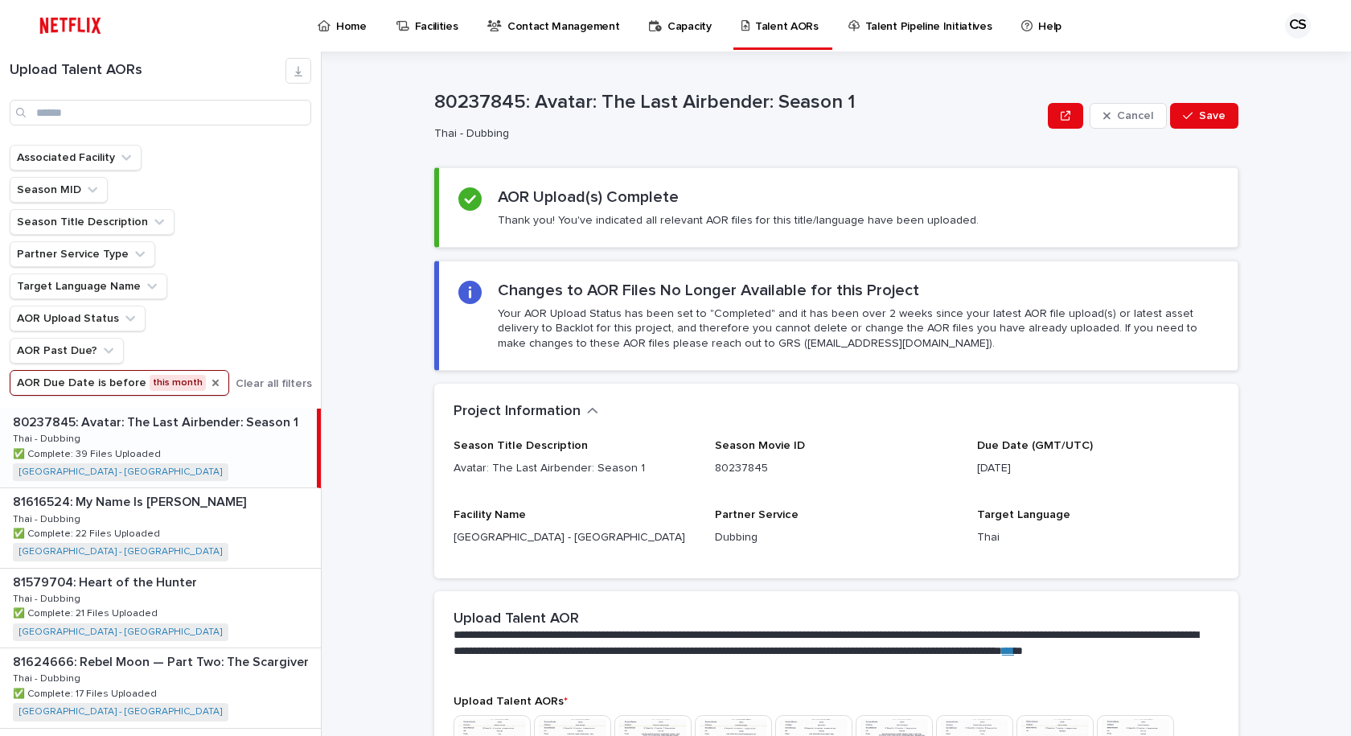
click at [191, 381] on button "AOR Due Date is before this month" at bounding box center [119, 383] width 219 height 26
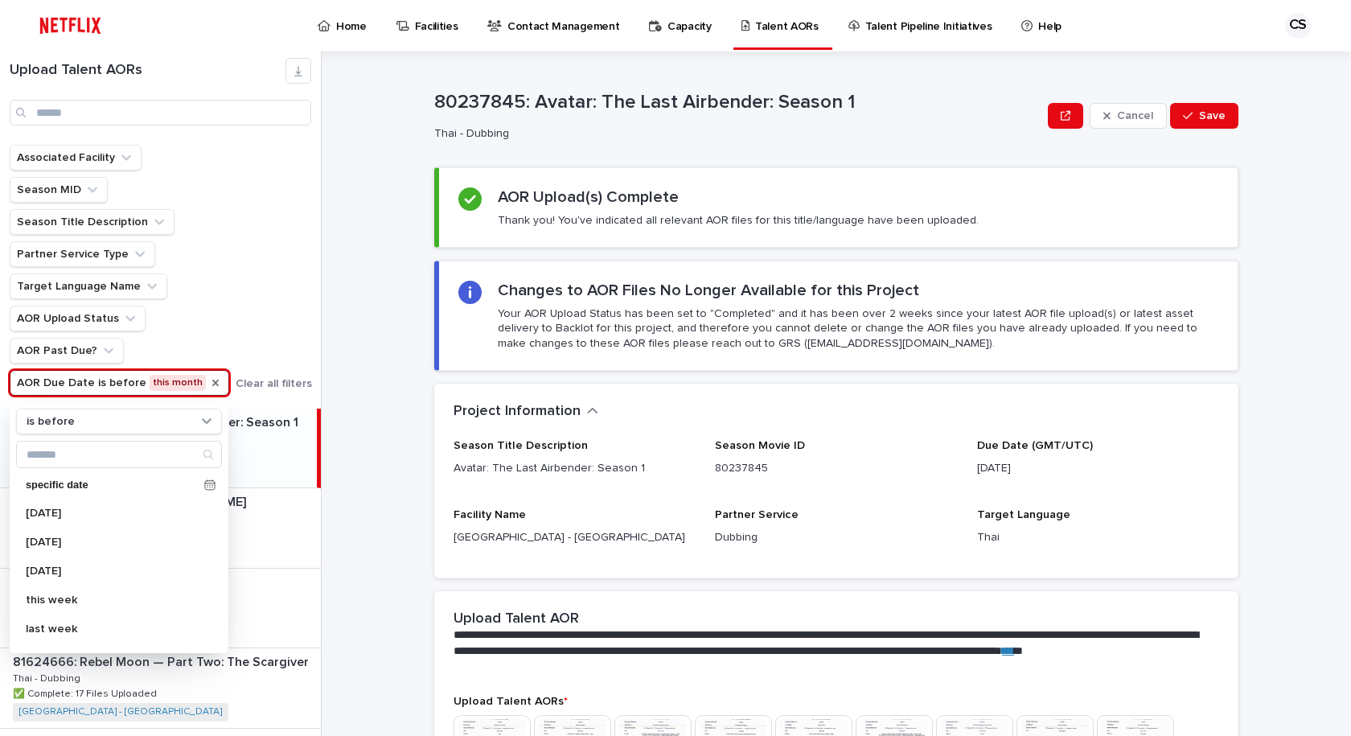
click at [176, 385] on button "AOR Due Date is before this month" at bounding box center [119, 383] width 219 height 26
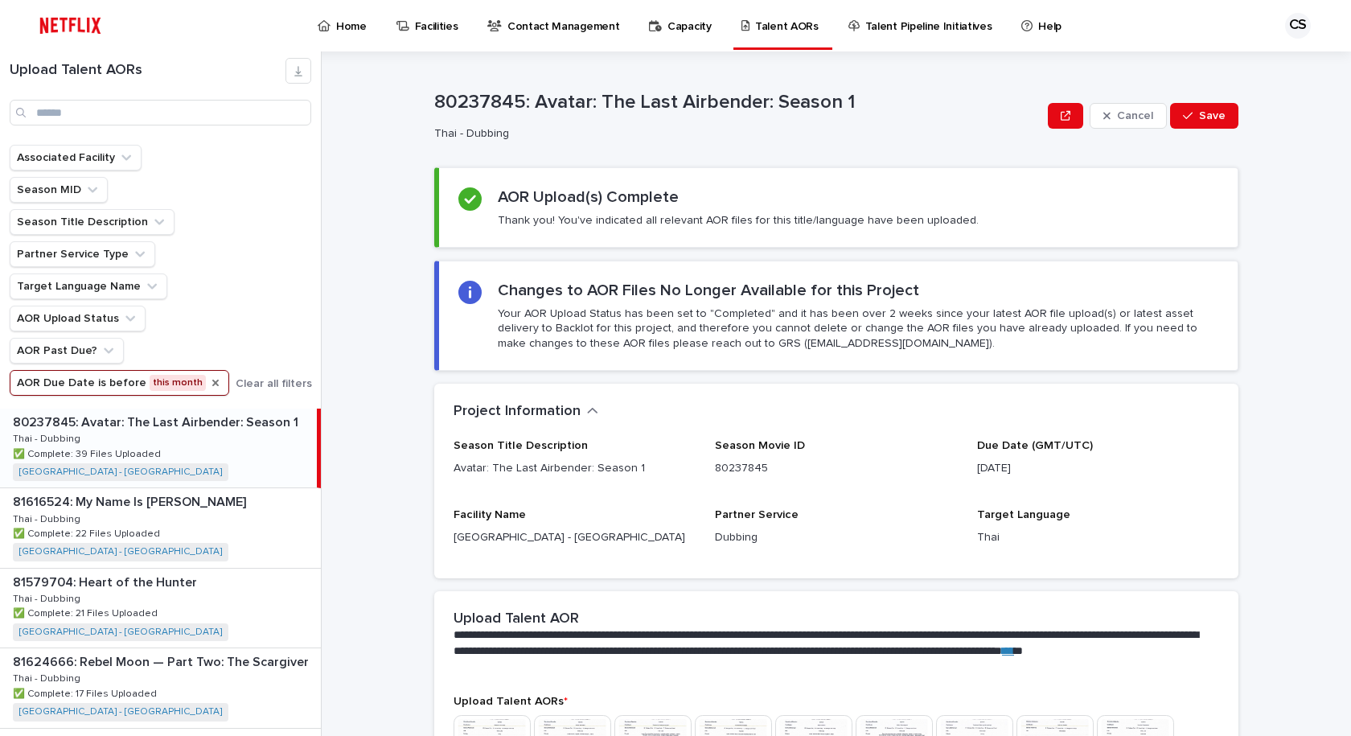
click at [177, 385] on button "AOR Due Date is before this month" at bounding box center [119, 383] width 219 height 26
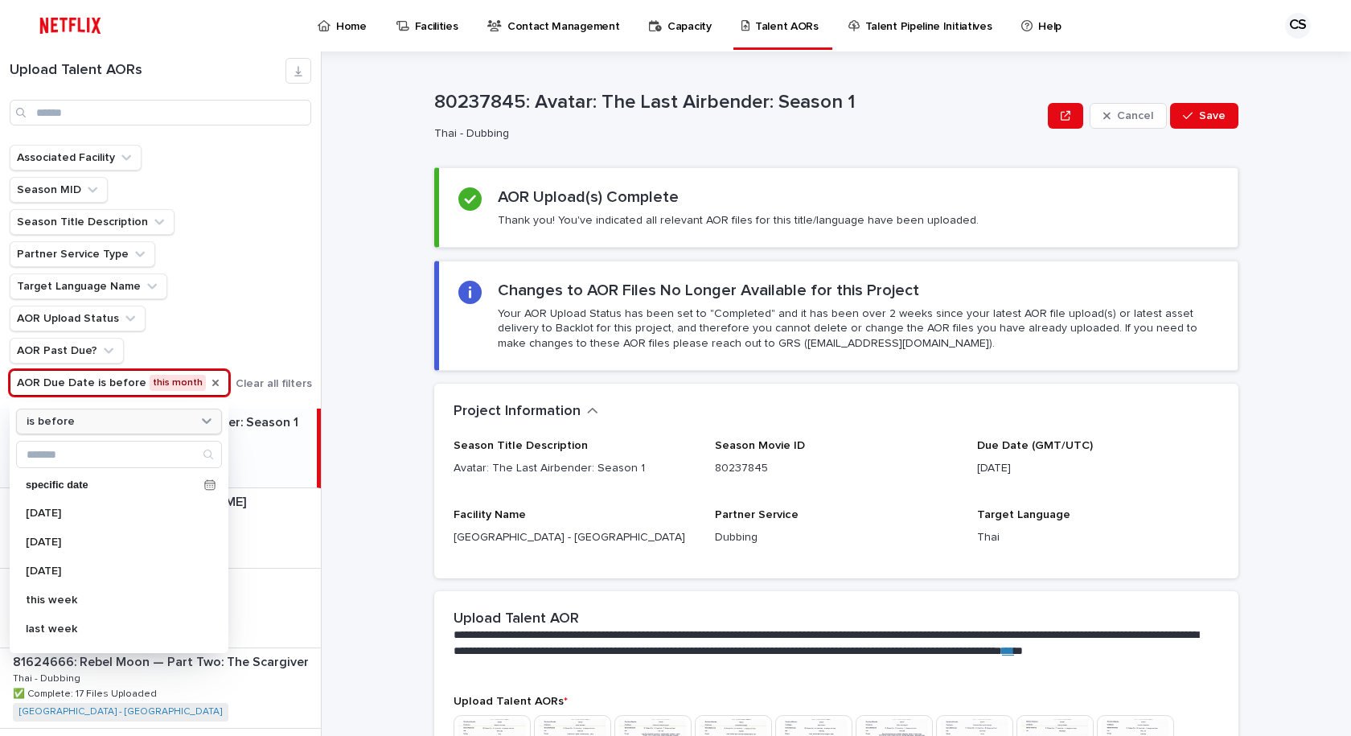
click at [123, 424] on div "is before" at bounding box center [109, 421] width 178 height 17
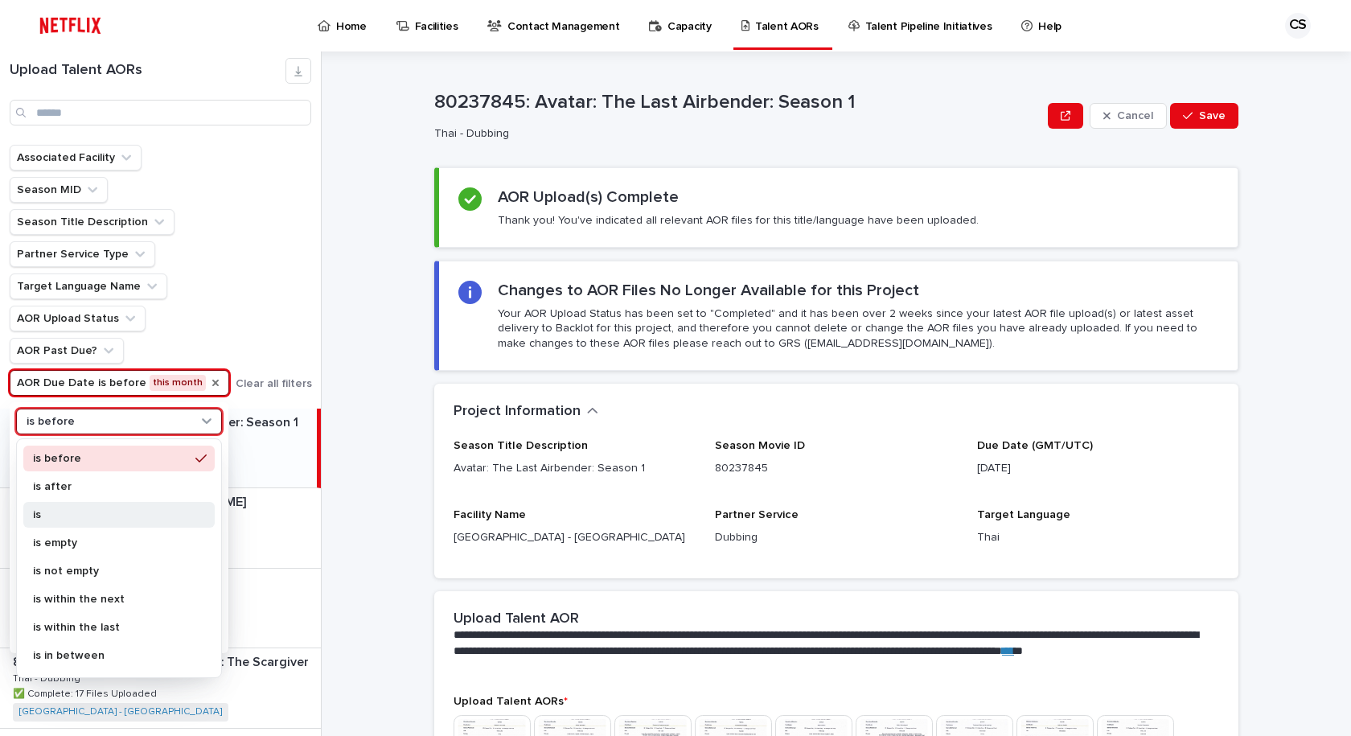
click at [59, 518] on p "is" at bounding box center [111, 514] width 156 height 11
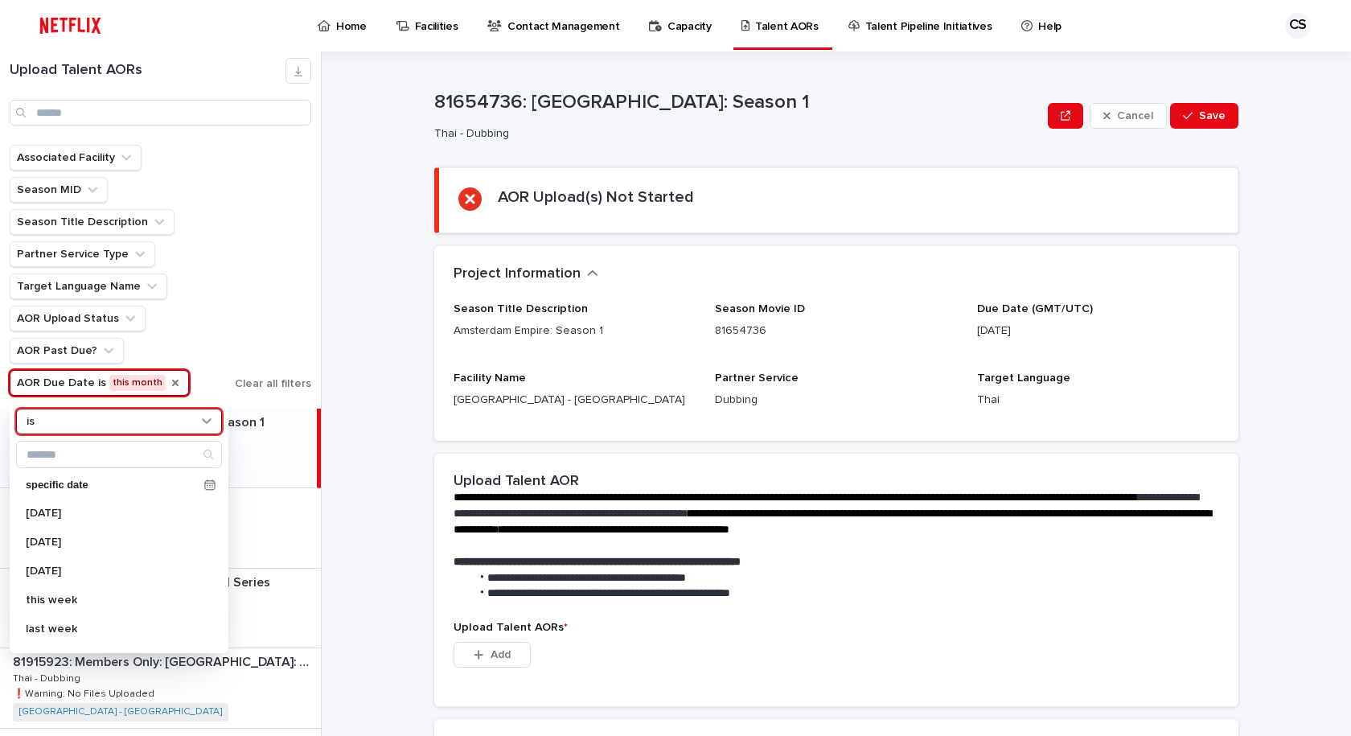
click at [272, 304] on div "Associated Facility Season MID Season Title Description Partner Service Type Ta…" at bounding box center [161, 270] width 302 height 251
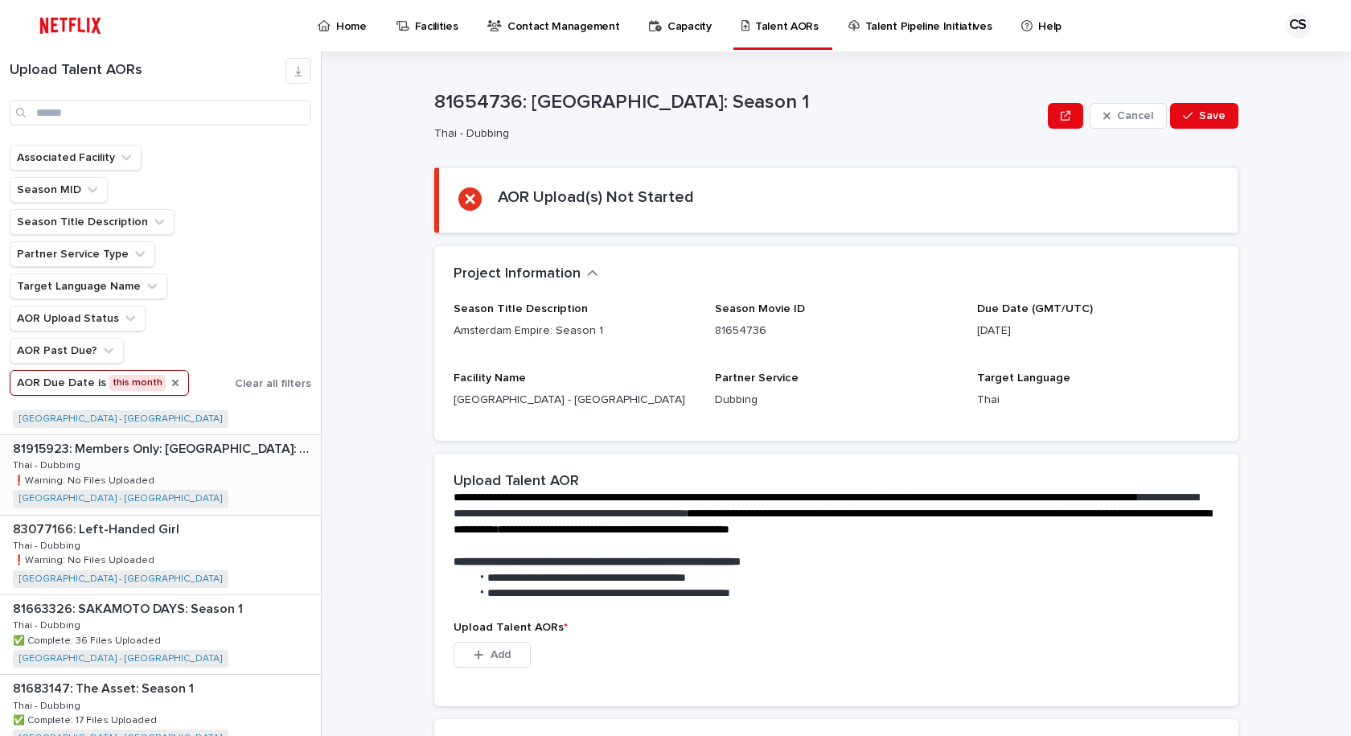
scroll to position [241, 0]
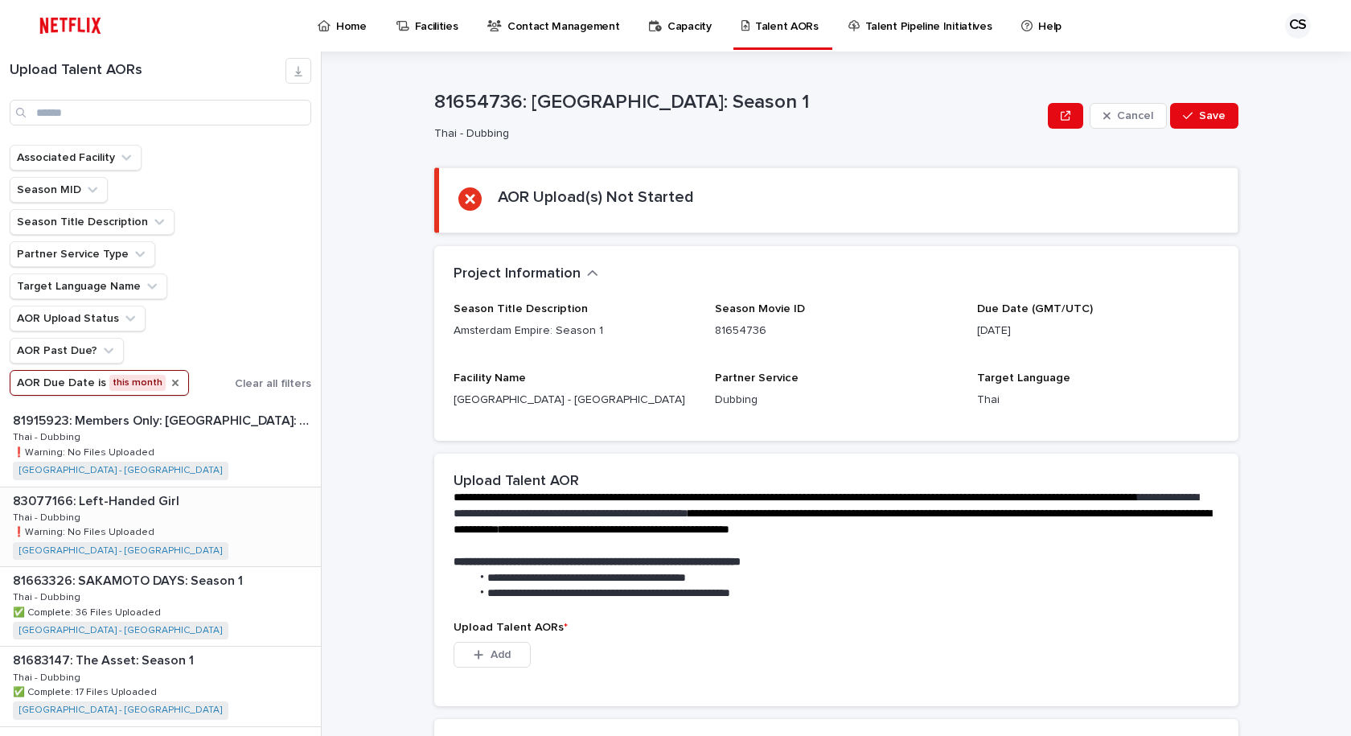
click at [223, 522] on div "83077166: Left-Handed Girl 83077166: Left-Handed Girl Thai - Dubbing Thai - Dub…" at bounding box center [160, 526] width 321 height 79
click at [942, 441] on div "Loading... Saving… Project Information ••• Season Title Description Left-Handed…" at bounding box center [836, 349] width 804 height 207
click at [878, 162] on div "**********" at bounding box center [836, 534] width 804 height 767
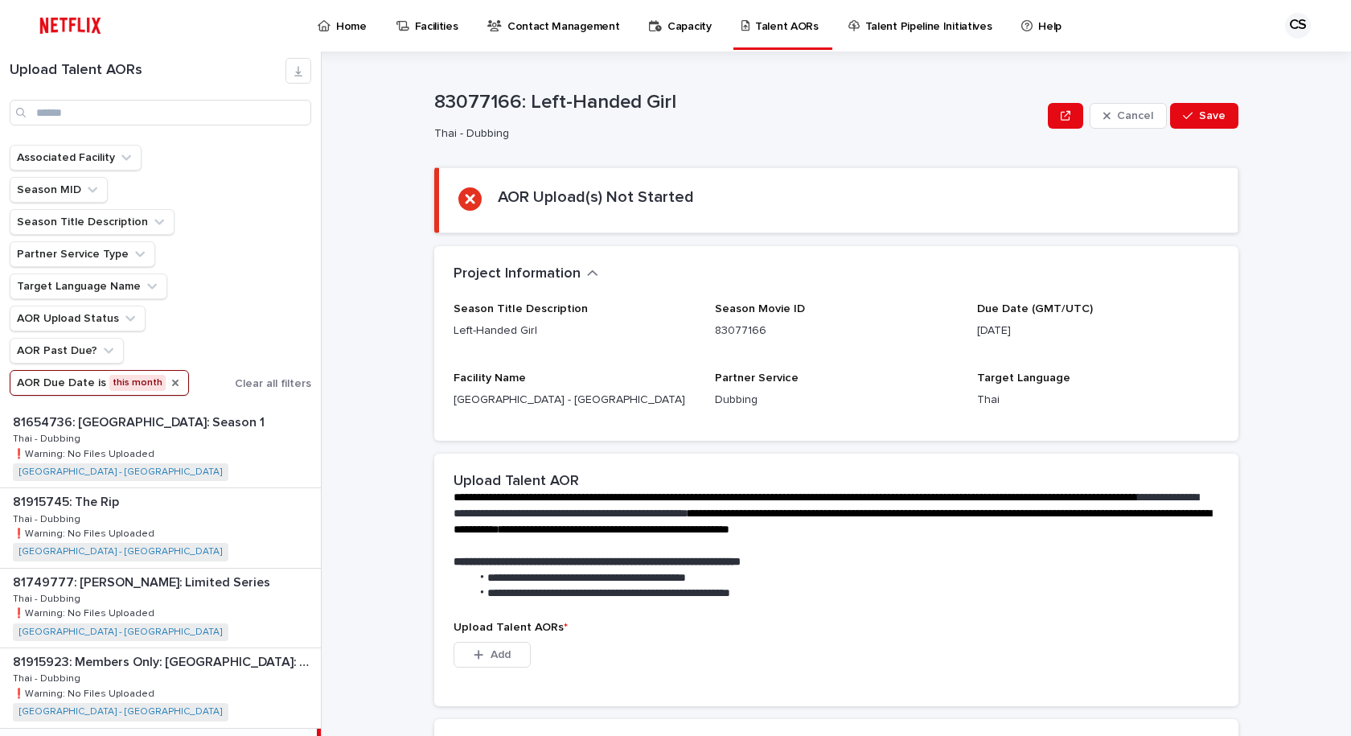
drag, startPoint x: 367, startPoint y: 480, endPoint x: 332, endPoint y: 490, distance: 36.9
click at [367, 480] on div "**********" at bounding box center [846, 393] width 1010 height 684
click at [221, 601] on div "81749777: [PERSON_NAME]: Limited Series 81749777: [PERSON_NAME]: Limited Series…" at bounding box center [160, 607] width 321 height 79
drag, startPoint x: 520, startPoint y: 107, endPoint x: 802, endPoint y: 100, distance: 281.5
click at [802, 100] on p "81749777: [PERSON_NAME]: Limited Series" at bounding box center [737, 102] width 607 height 23
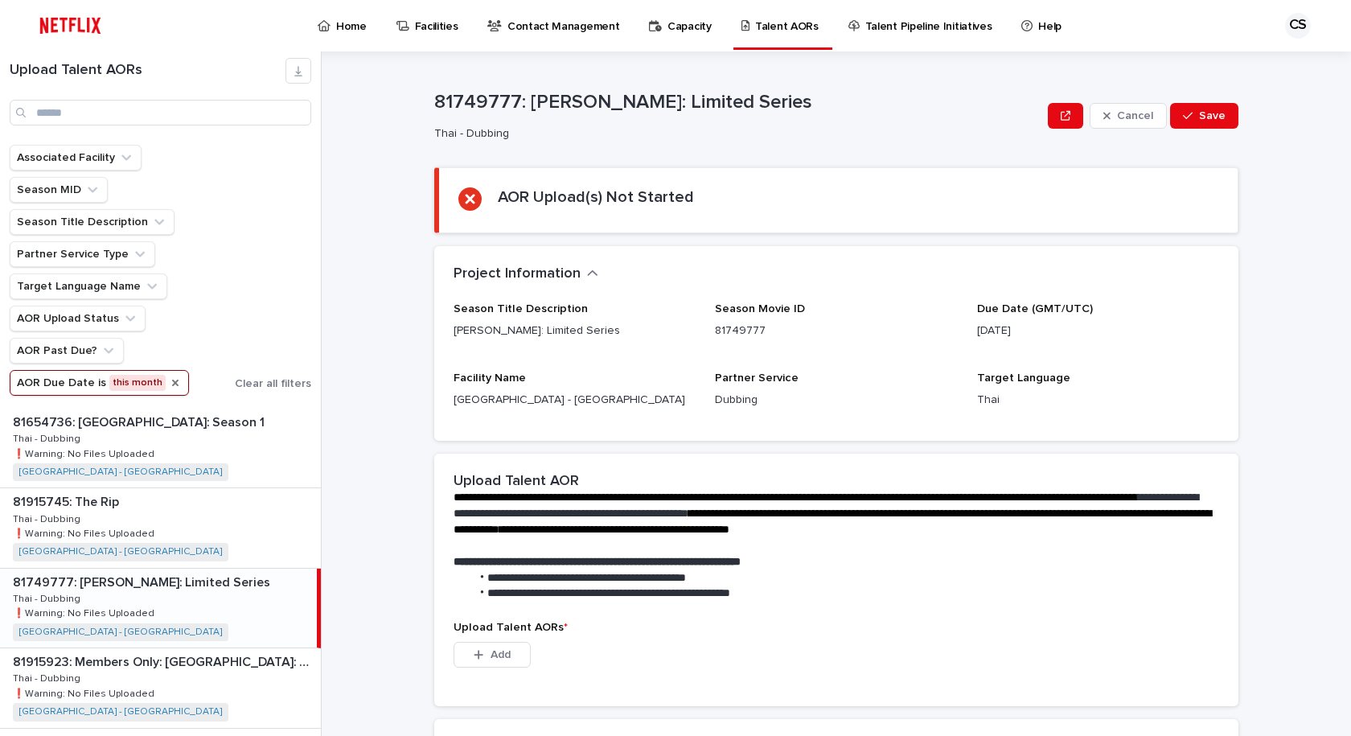
copy p "[PERSON_NAME]: Limited Series"
click at [416, 550] on div "**********" at bounding box center [846, 393] width 1010 height 684
drag, startPoint x: 846, startPoint y: 649, endPoint x: 798, endPoint y: 652, distance: 47.5
click at [843, 649] on div "This file cannot be opened Download File Add" at bounding box center [835, 658] width 765 height 32
drag, startPoint x: 844, startPoint y: 105, endPoint x: 526, endPoint y: 107, distance: 318.4
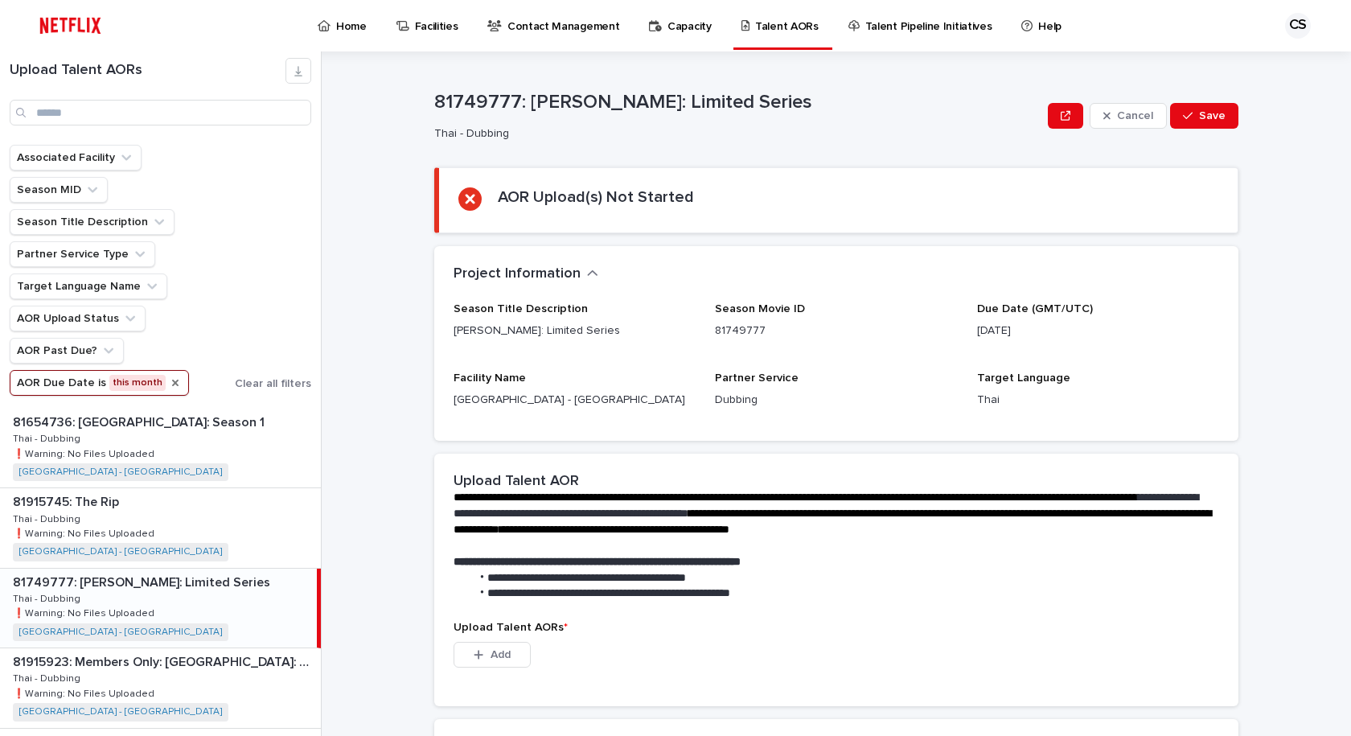
click at [526, 107] on p "81749777: [PERSON_NAME]: Limited Series" at bounding box center [737, 102] width 607 height 23
copy p "[PERSON_NAME]: Limited Series"
click at [1080, 550] on p at bounding box center [832, 546] width 759 height 16
click at [724, 174] on section "AOR Upload(s) Not Started" at bounding box center [836, 200] width 804 height 66
drag, startPoint x: 833, startPoint y: 119, endPoint x: 519, endPoint y: 80, distance: 316.0
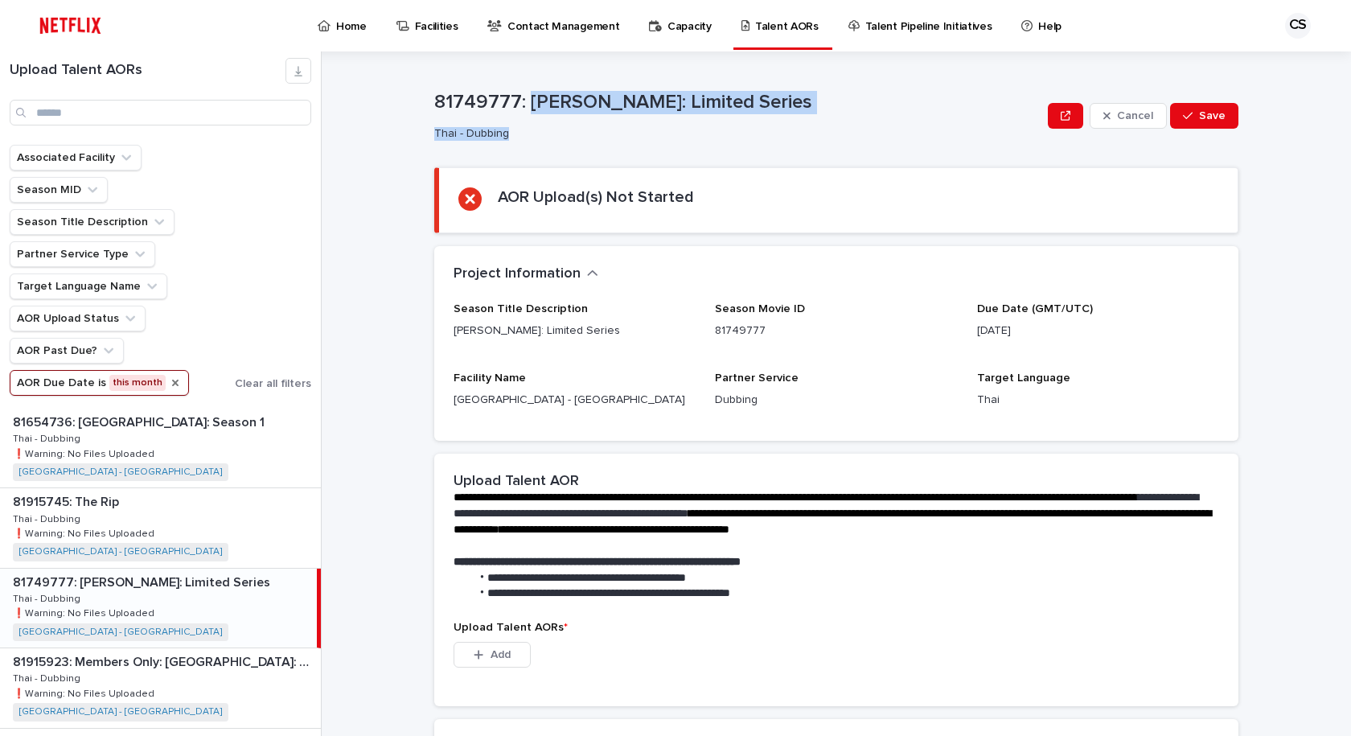
click at [519, 80] on div "**********" at bounding box center [836, 484] width 804 height 867
click at [523, 93] on p "81749777: [PERSON_NAME]: Limited Series" at bounding box center [737, 102] width 607 height 23
drag, startPoint x: 490, startPoint y: 159, endPoint x: 462, endPoint y: 136, distance: 35.9
click at [488, 158] on div "**********" at bounding box center [836, 534] width 804 height 767
drag, startPoint x: 523, startPoint y: 99, endPoint x: 804, endPoint y: 105, distance: 281.5
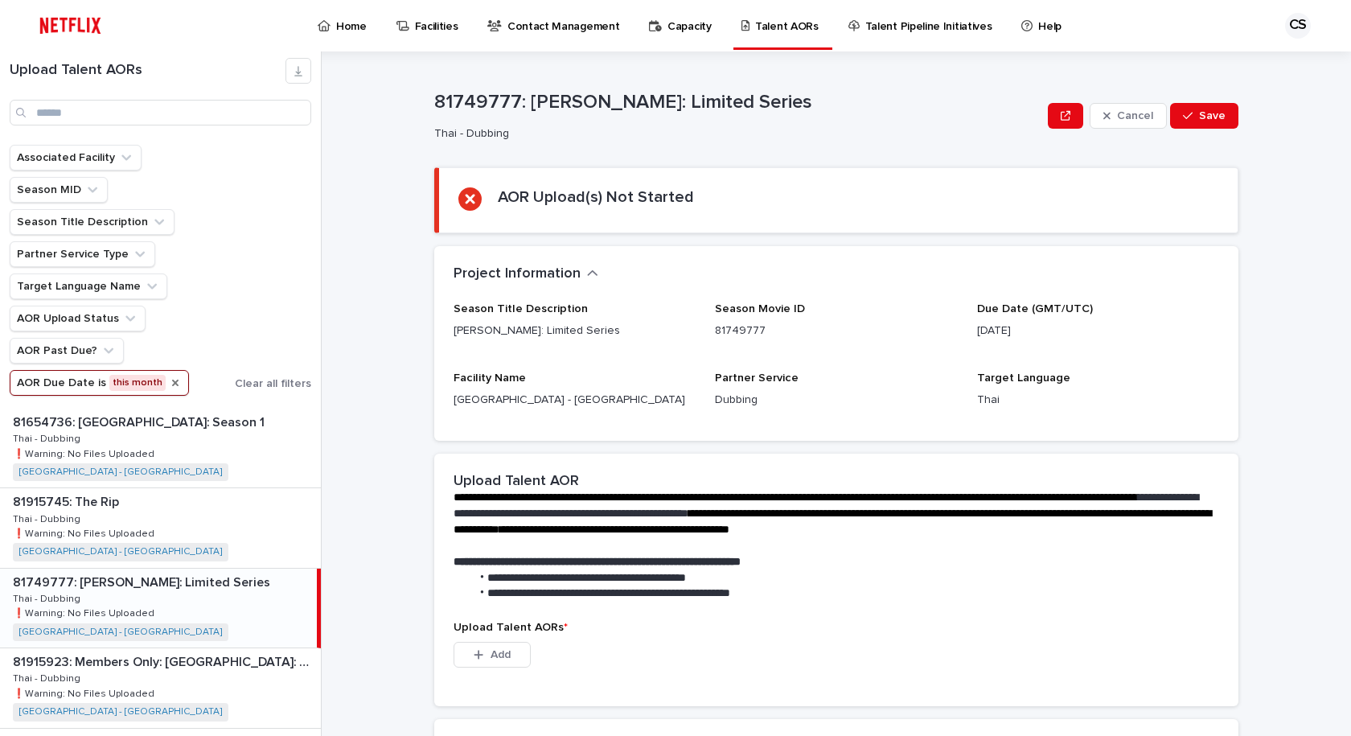
click at [804, 105] on p "81749777: [PERSON_NAME]: Limited Series" at bounding box center [737, 102] width 607 height 23
copy p "[PERSON_NAME]: Limited Series"
